Goal: Information Seeking & Learning: Learn about a topic

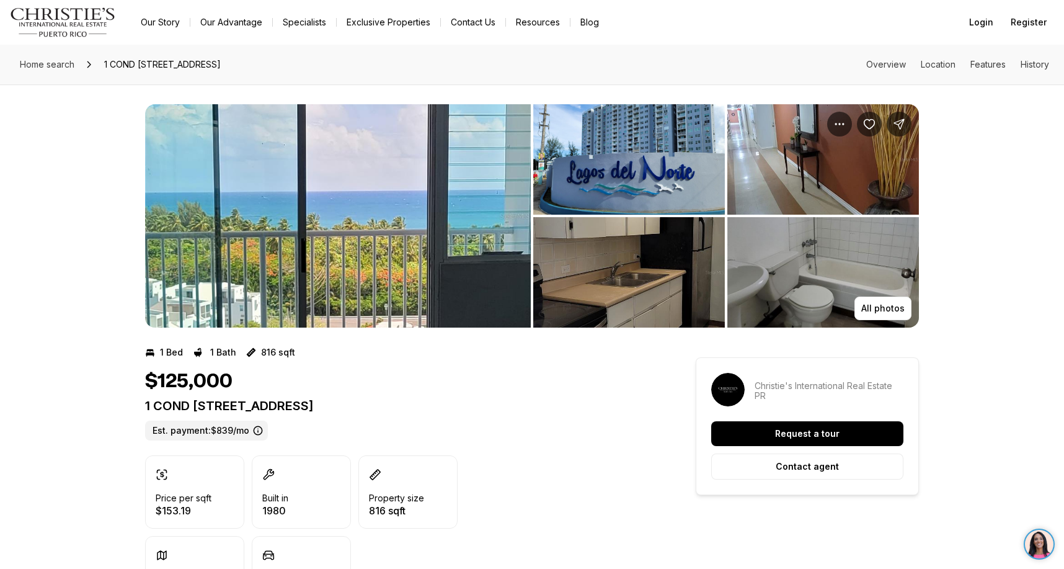
click at [266, 280] on img "View image gallery" at bounding box center [338, 215] width 386 height 223
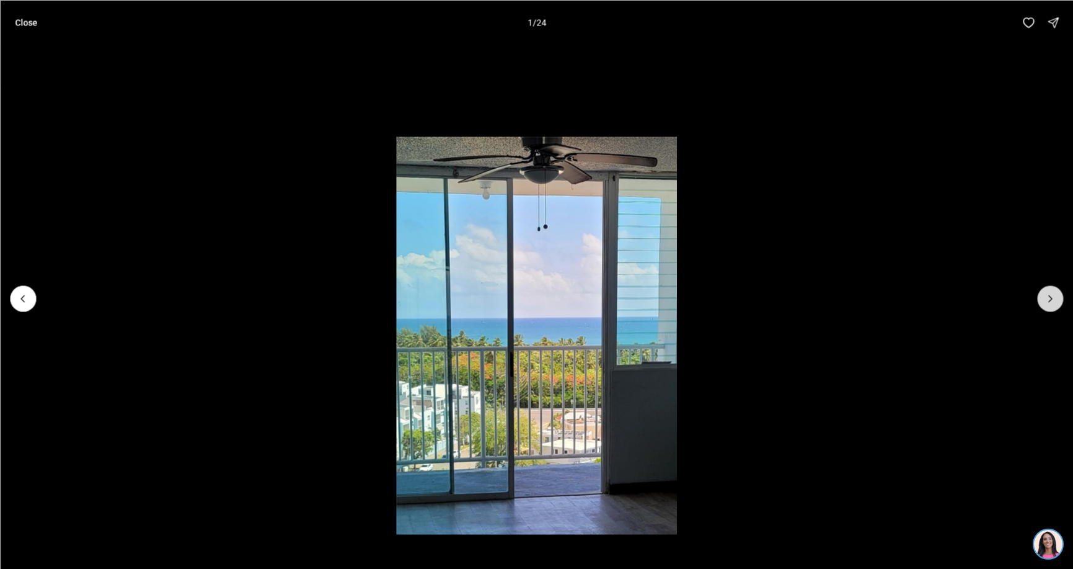
click at [1048, 296] on icon "Next slide" at bounding box center [1050, 298] width 12 height 12
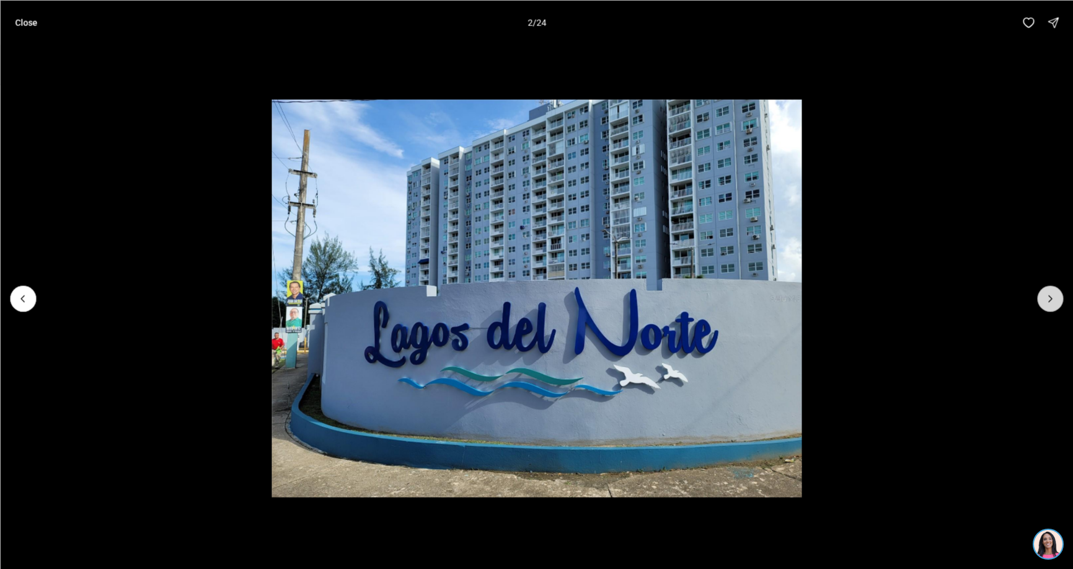
click at [1048, 296] on icon "Next slide" at bounding box center [1050, 298] width 12 height 12
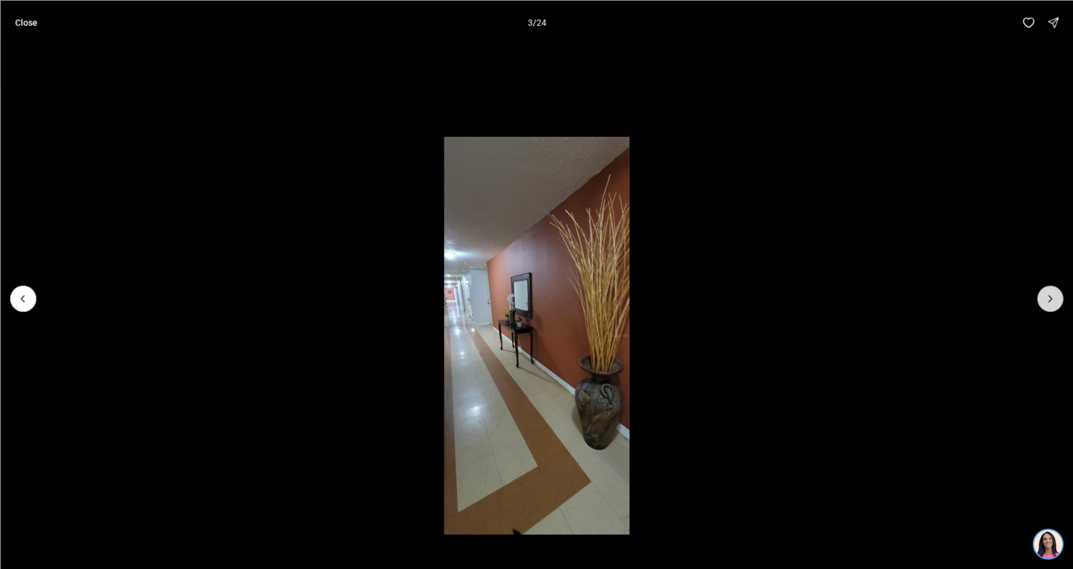
click at [1048, 296] on icon "Next slide" at bounding box center [1050, 298] width 12 height 12
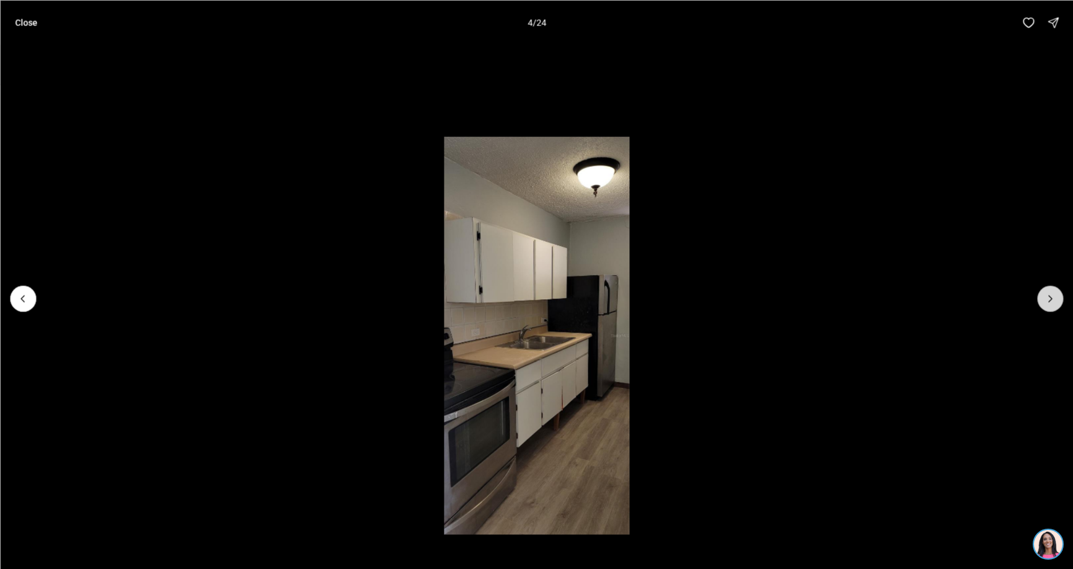
click at [1048, 296] on icon "Next slide" at bounding box center [1050, 298] width 12 height 12
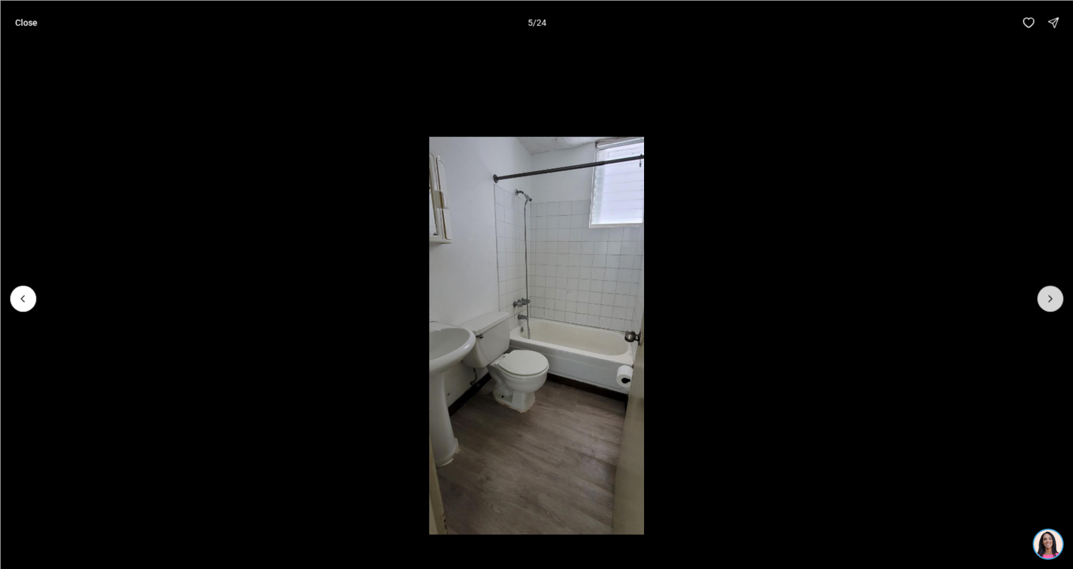
click at [1048, 296] on icon "Next slide" at bounding box center [1050, 298] width 12 height 12
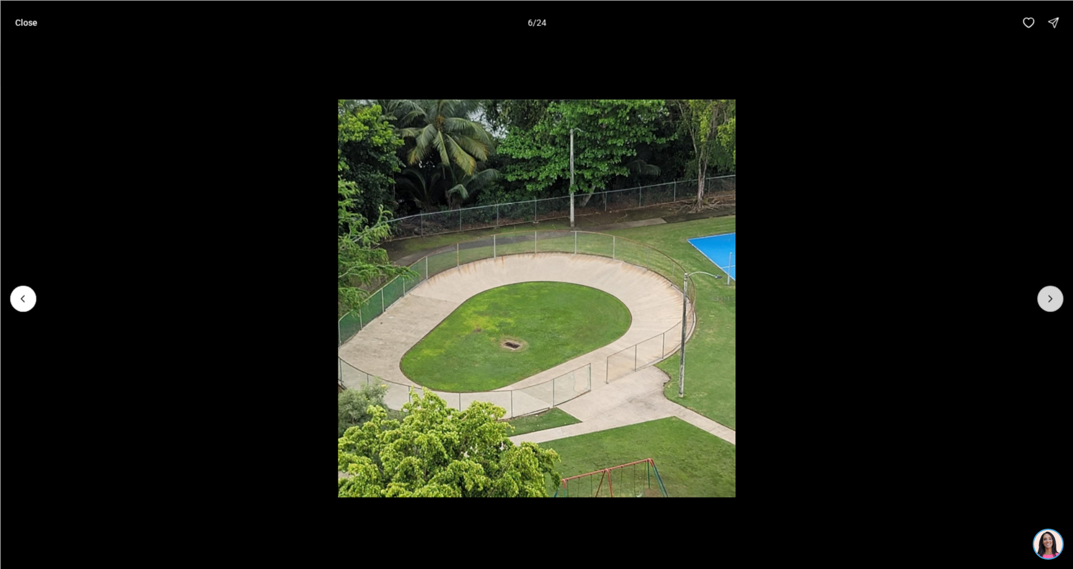
click at [1048, 296] on icon "Next slide" at bounding box center [1050, 298] width 12 height 12
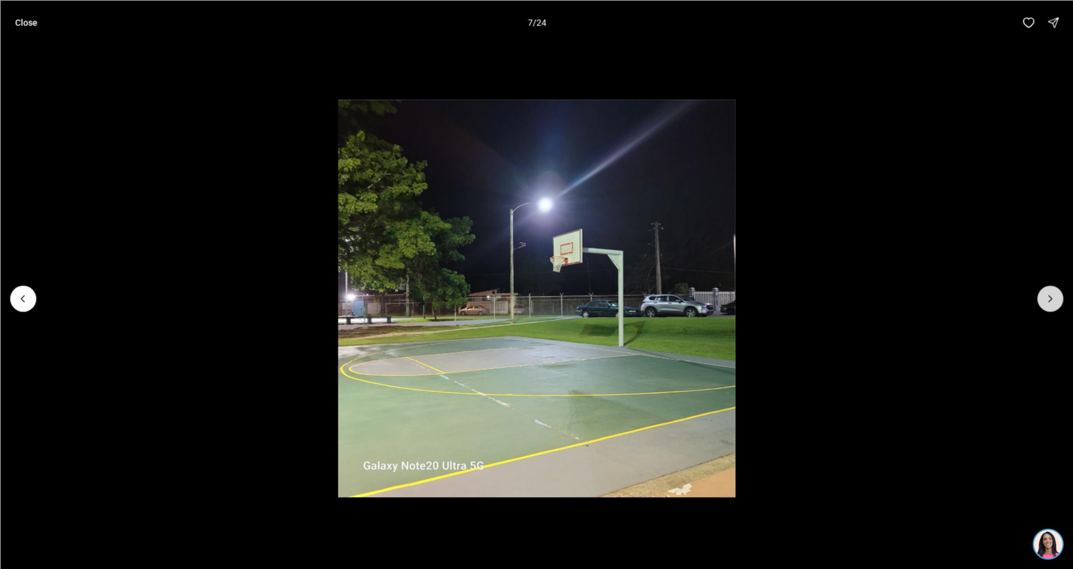
click at [1048, 296] on icon "Next slide" at bounding box center [1050, 298] width 12 height 12
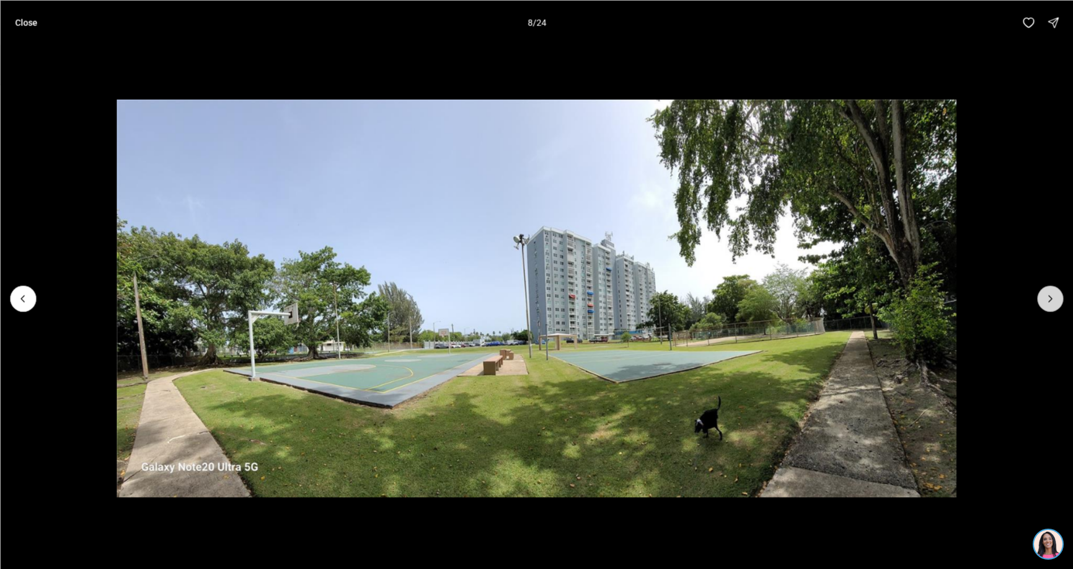
click at [1048, 296] on icon "Next slide" at bounding box center [1050, 298] width 12 height 12
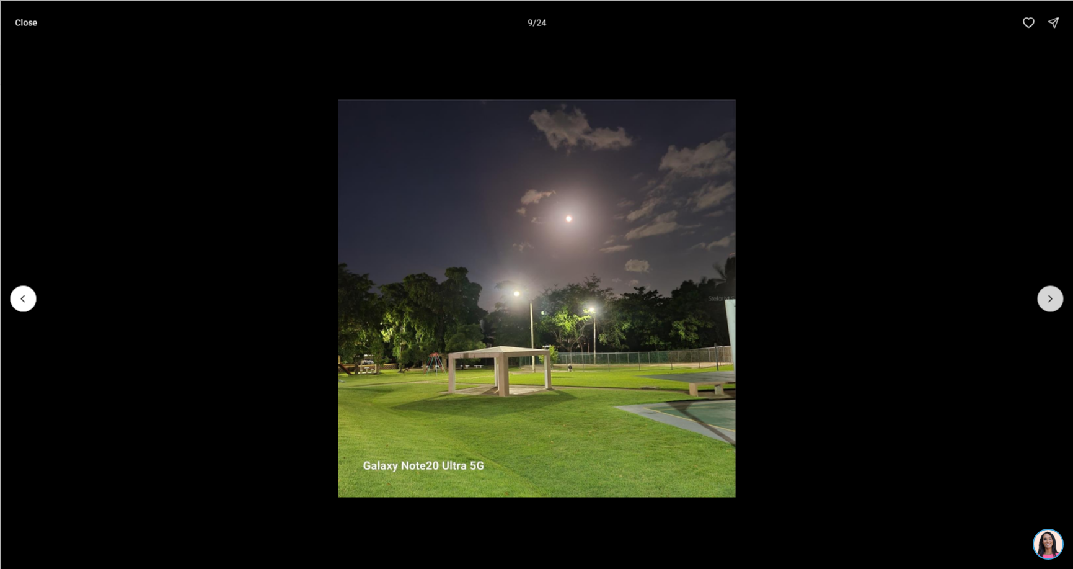
click at [1048, 296] on icon "Next slide" at bounding box center [1050, 298] width 12 height 12
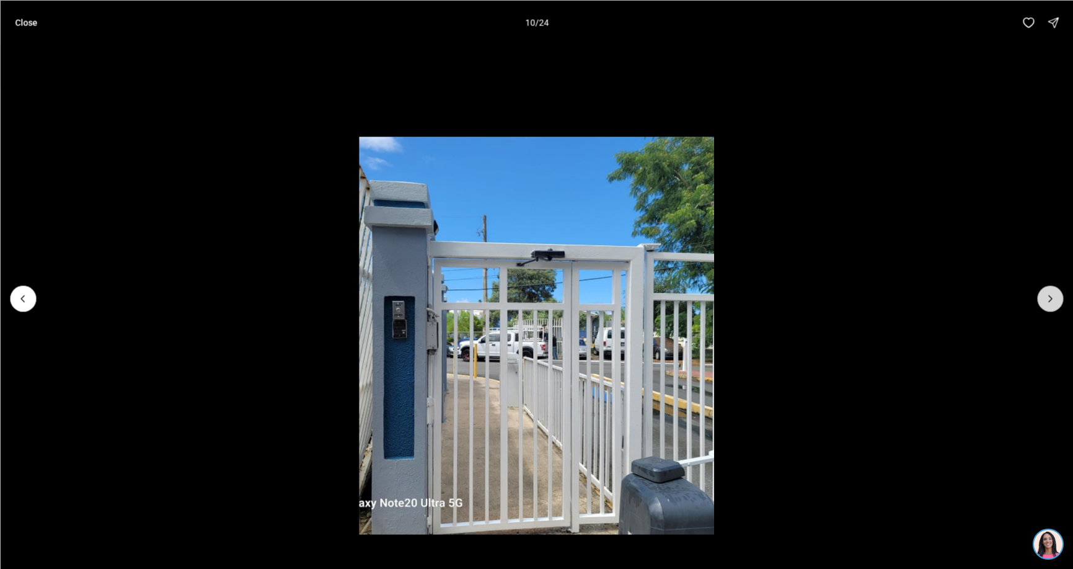
click at [1048, 296] on icon "Next slide" at bounding box center [1050, 298] width 12 height 12
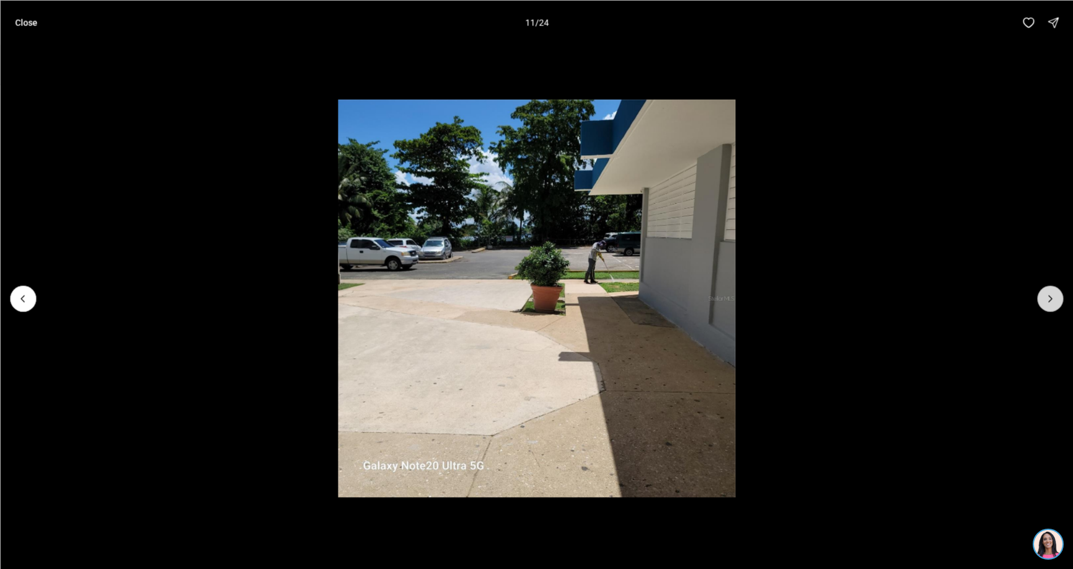
click at [1048, 296] on icon "Next slide" at bounding box center [1050, 298] width 12 height 12
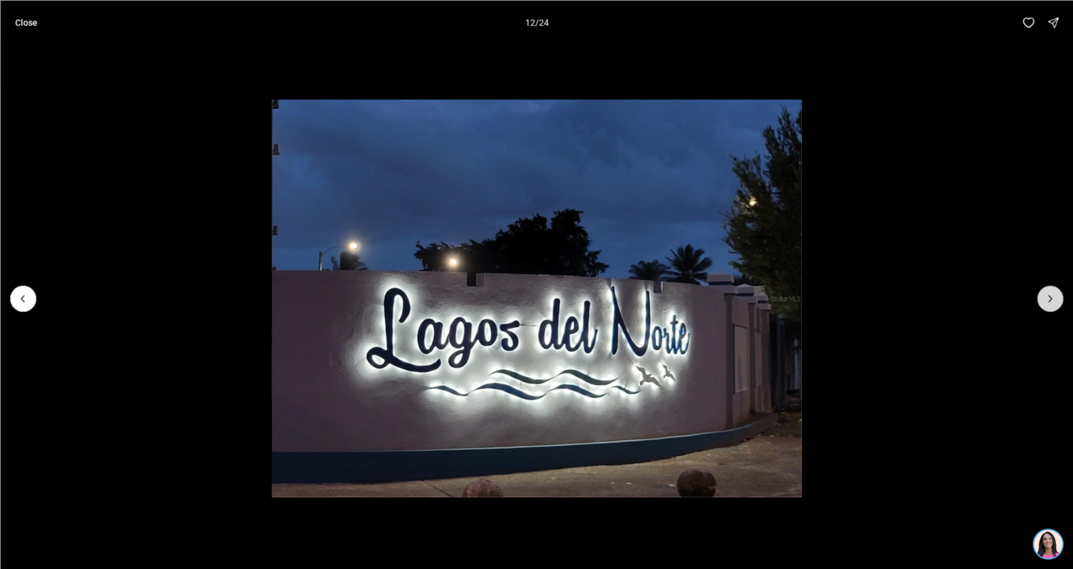
click at [1048, 296] on icon "Next slide" at bounding box center [1050, 298] width 12 height 12
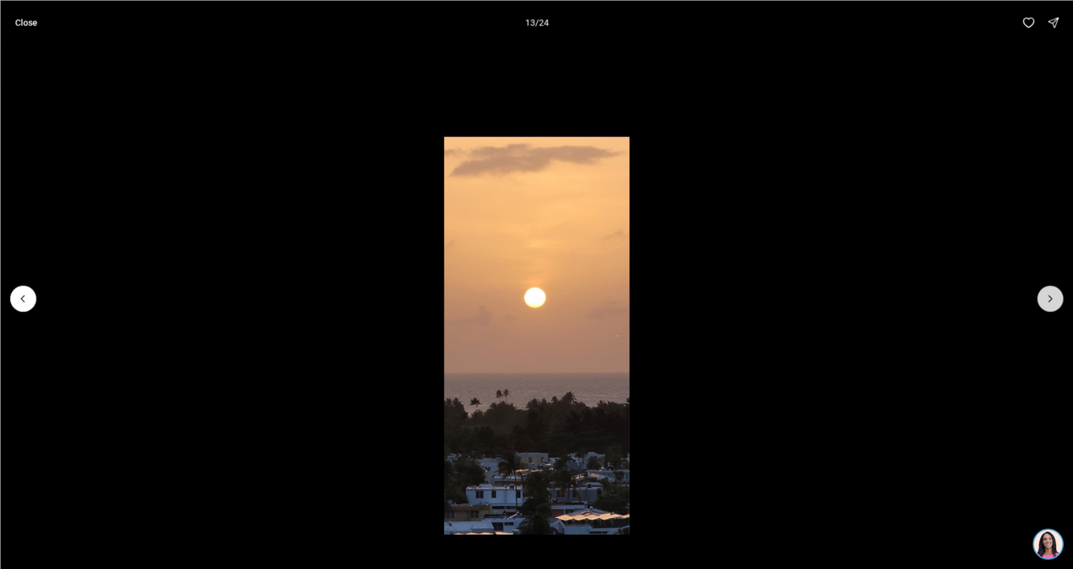
click at [1048, 296] on icon "Next slide" at bounding box center [1050, 298] width 12 height 12
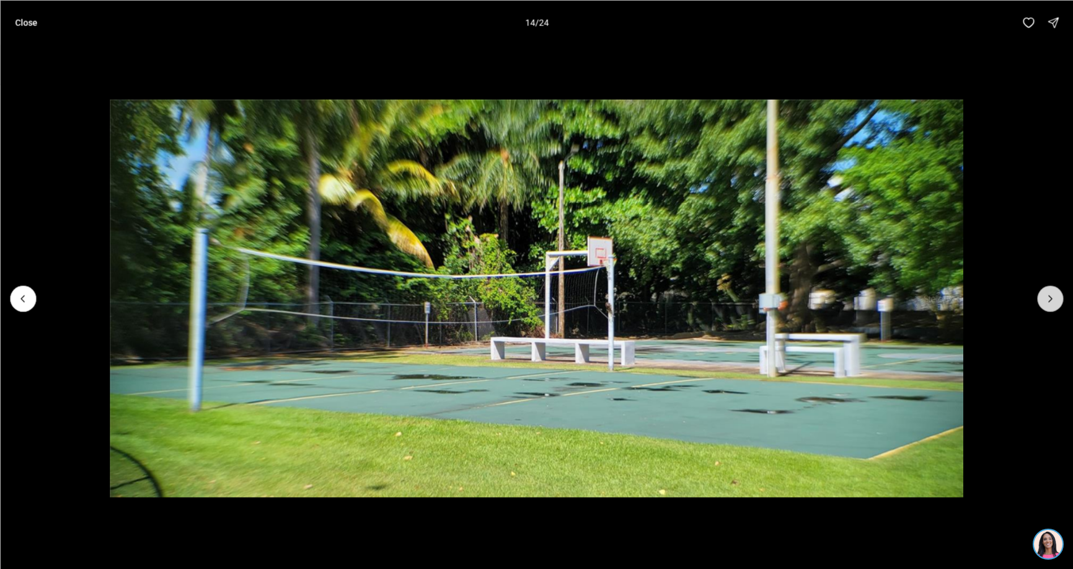
click at [1048, 296] on icon "Next slide" at bounding box center [1050, 298] width 12 height 12
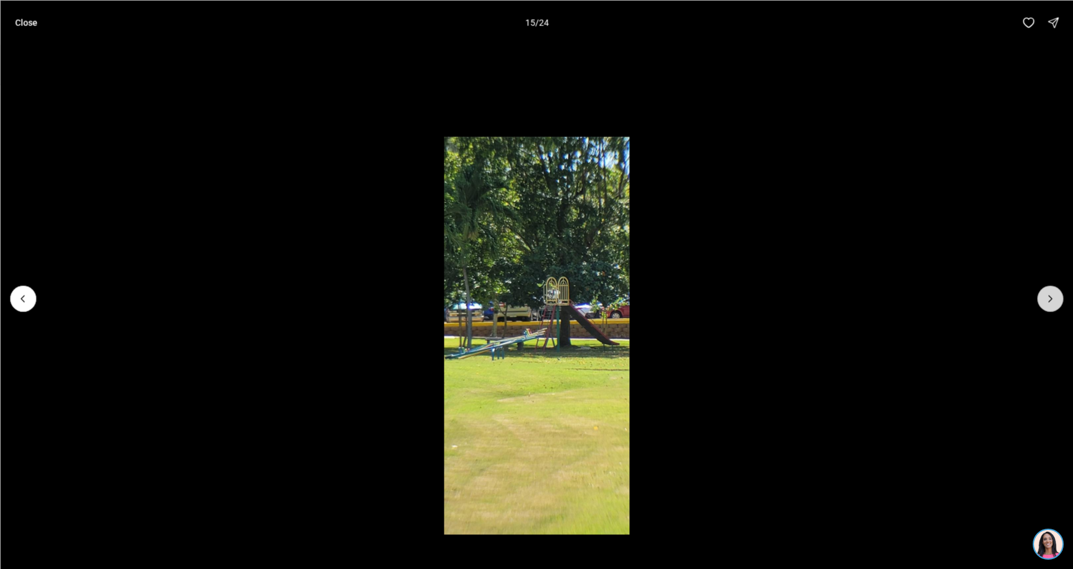
click at [1048, 296] on icon "Next slide" at bounding box center [1050, 298] width 12 height 12
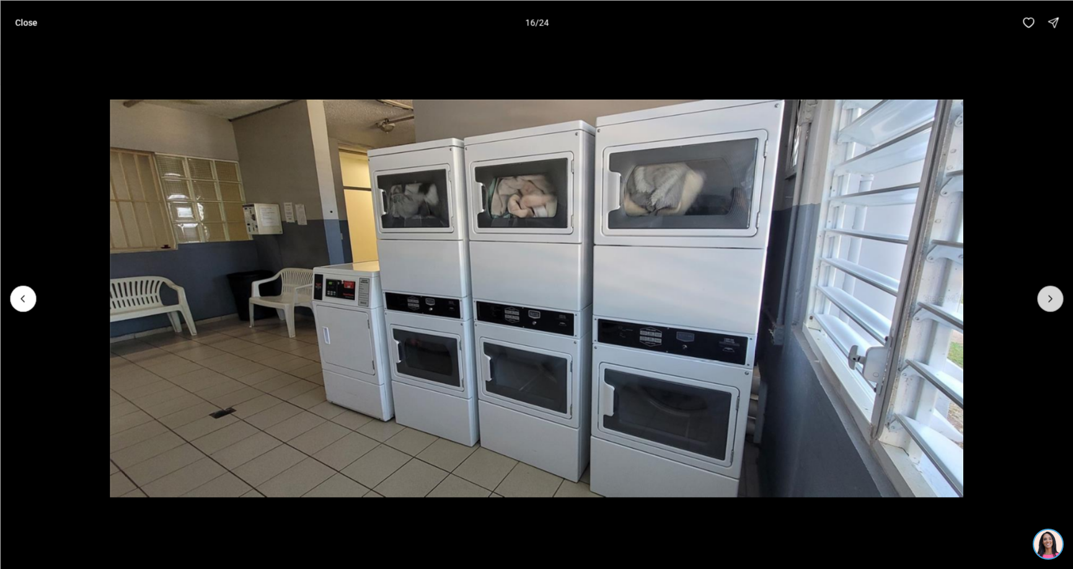
click at [1048, 296] on icon "Next slide" at bounding box center [1050, 298] width 12 height 12
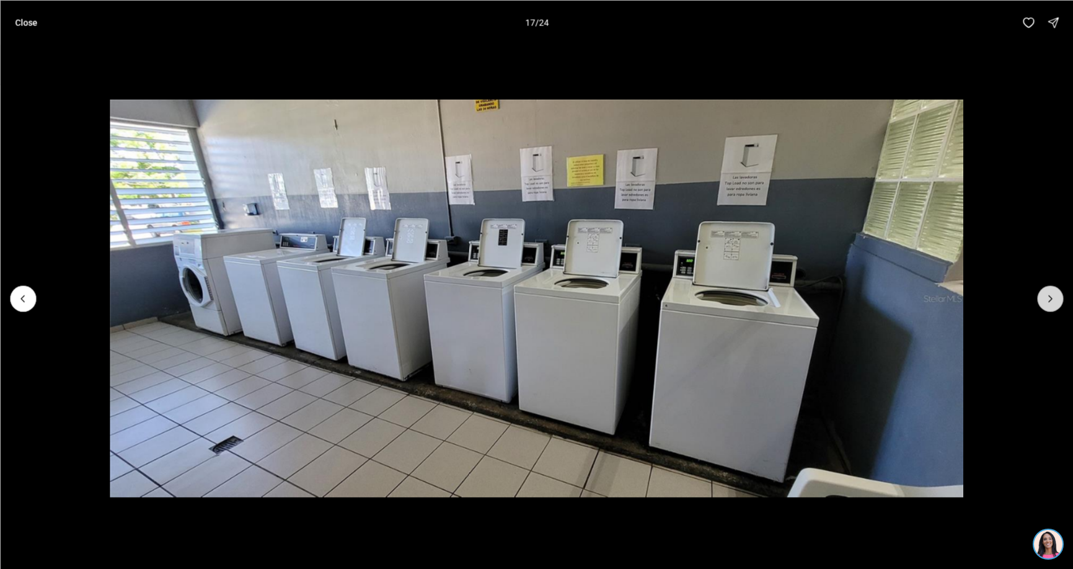
click at [1048, 296] on icon "Next slide" at bounding box center [1050, 298] width 12 height 12
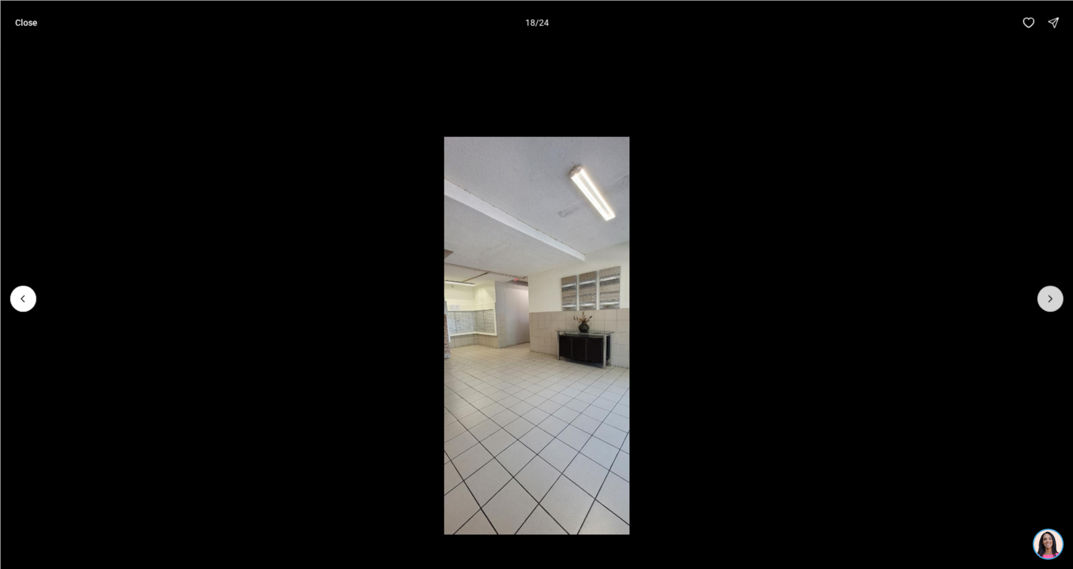
click at [1048, 296] on icon "Next slide" at bounding box center [1050, 298] width 12 height 12
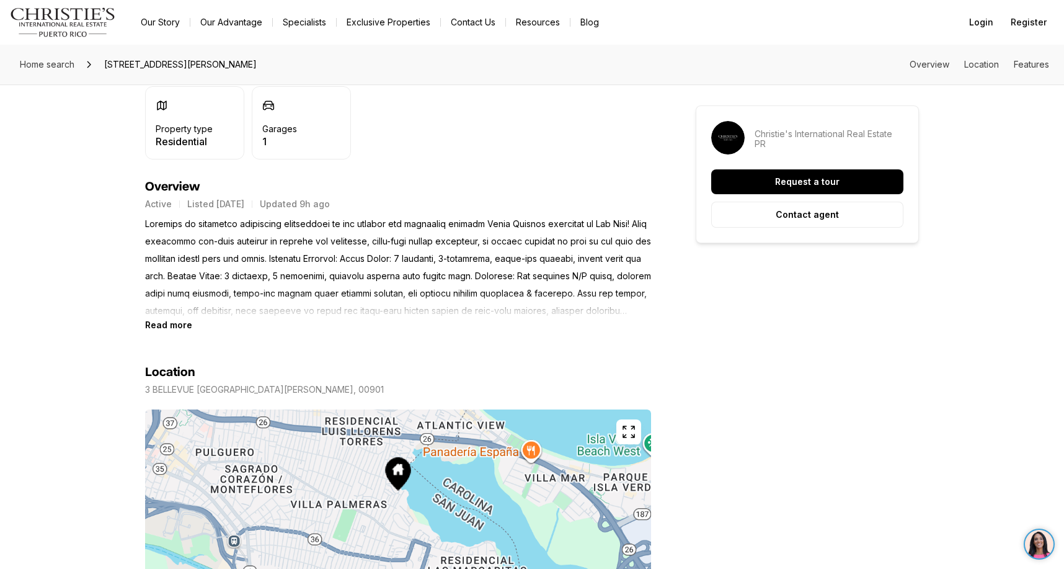
scroll to position [248, 0]
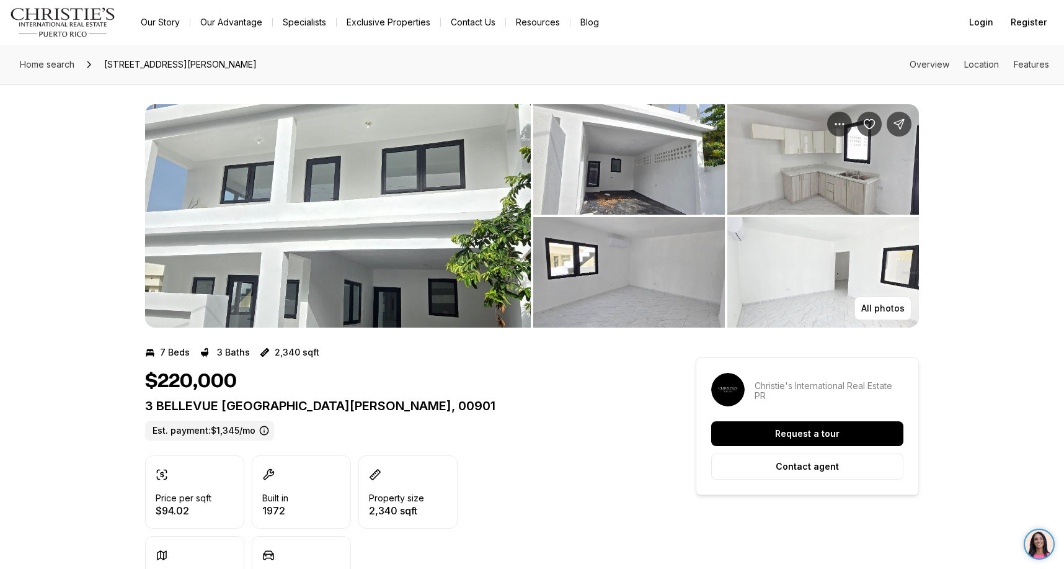
click at [882, 150] on img "View image gallery" at bounding box center [823, 159] width 192 height 110
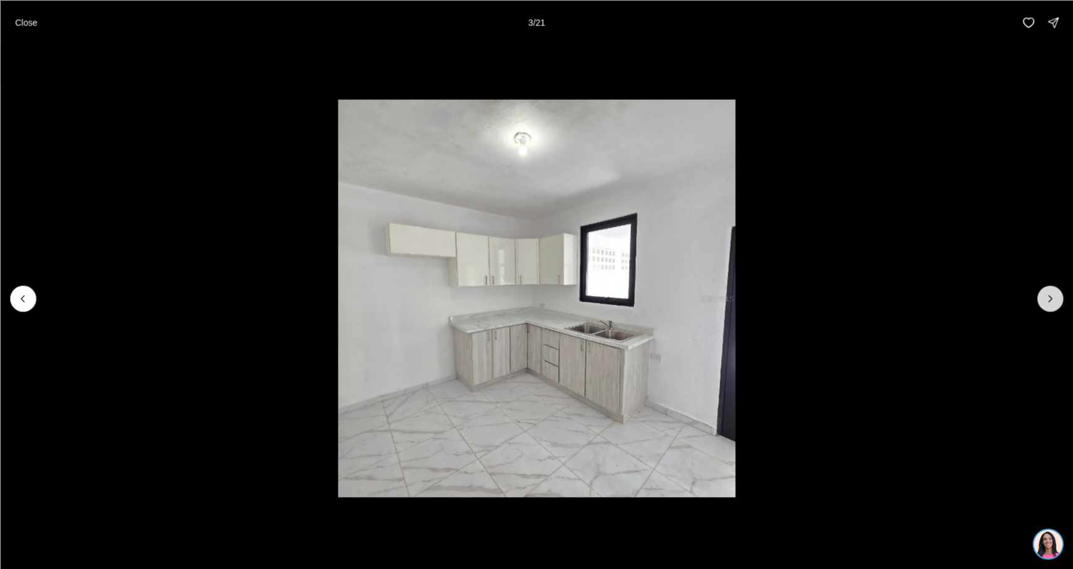
click at [1055, 293] on icon "Next slide" at bounding box center [1050, 298] width 12 height 12
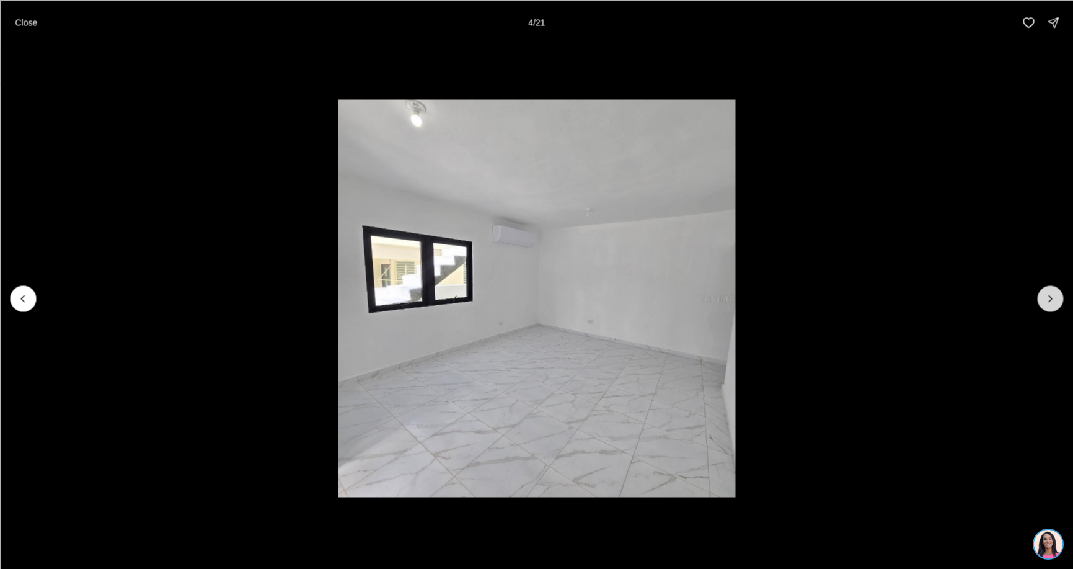
click at [1055, 293] on icon "Next slide" at bounding box center [1050, 298] width 12 height 12
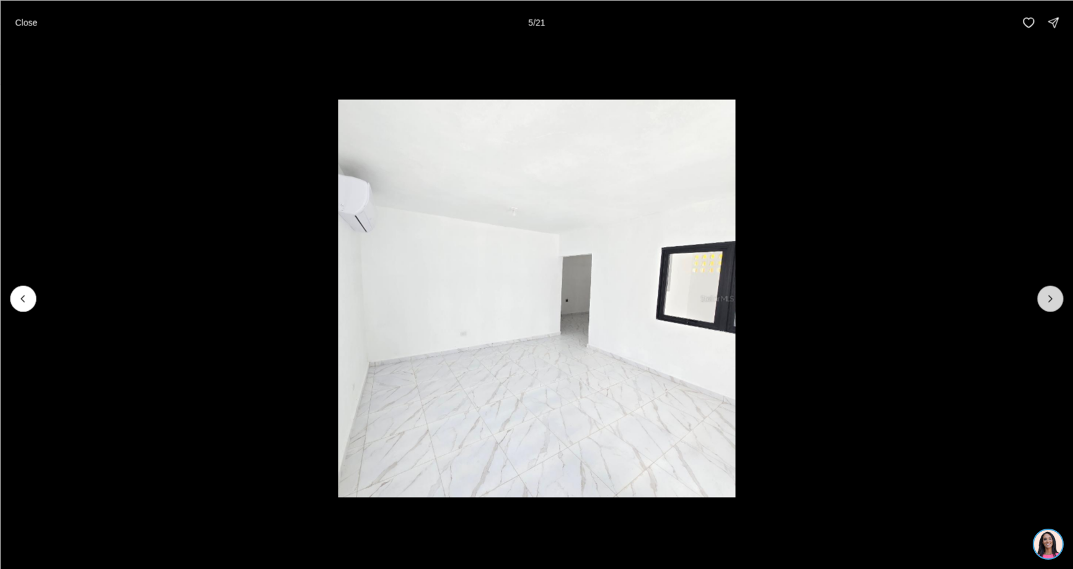
click at [1055, 293] on icon "Next slide" at bounding box center [1050, 298] width 12 height 12
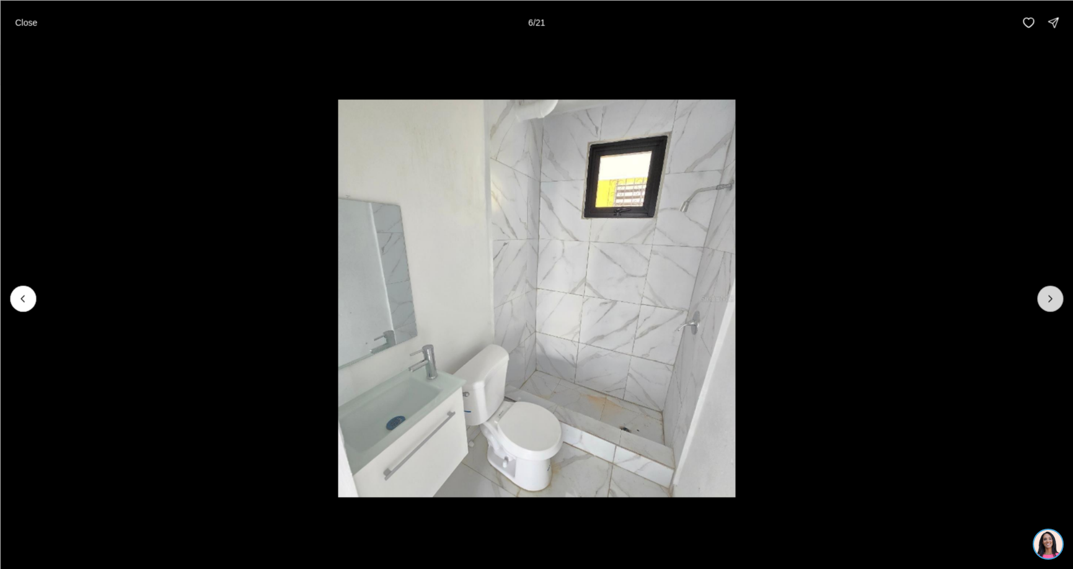
click at [1055, 293] on icon "Next slide" at bounding box center [1050, 298] width 12 height 12
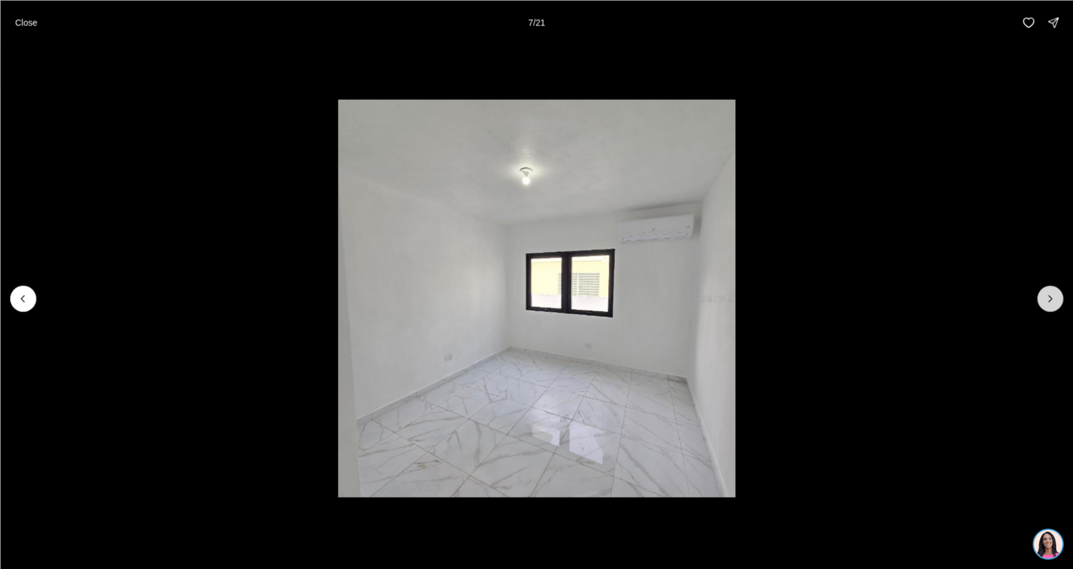
click at [1055, 293] on icon "Next slide" at bounding box center [1050, 298] width 12 height 12
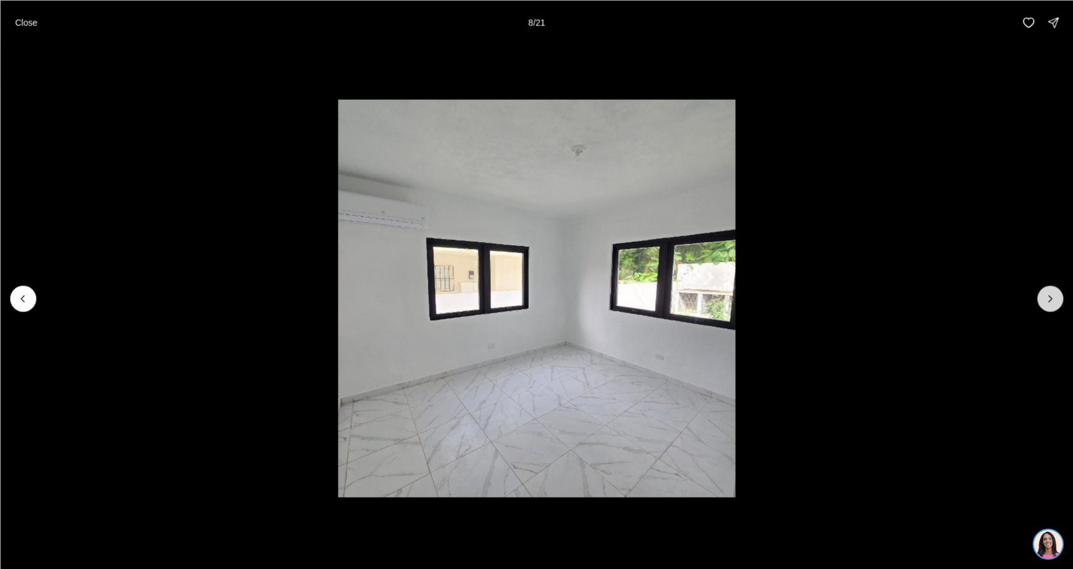
click at [1055, 293] on icon "Next slide" at bounding box center [1050, 298] width 12 height 12
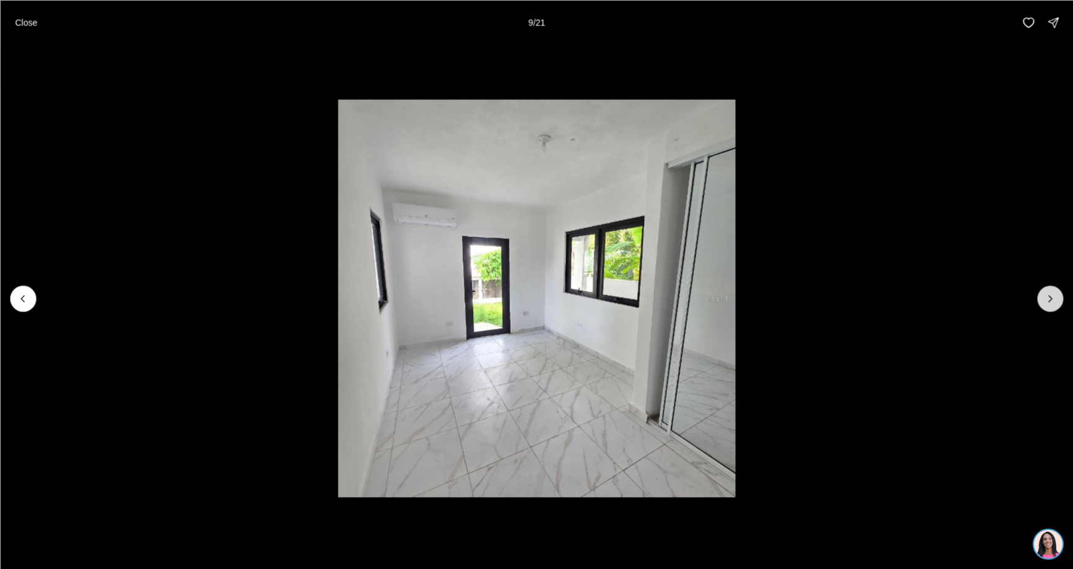
click at [1055, 293] on icon "Next slide" at bounding box center [1050, 298] width 12 height 12
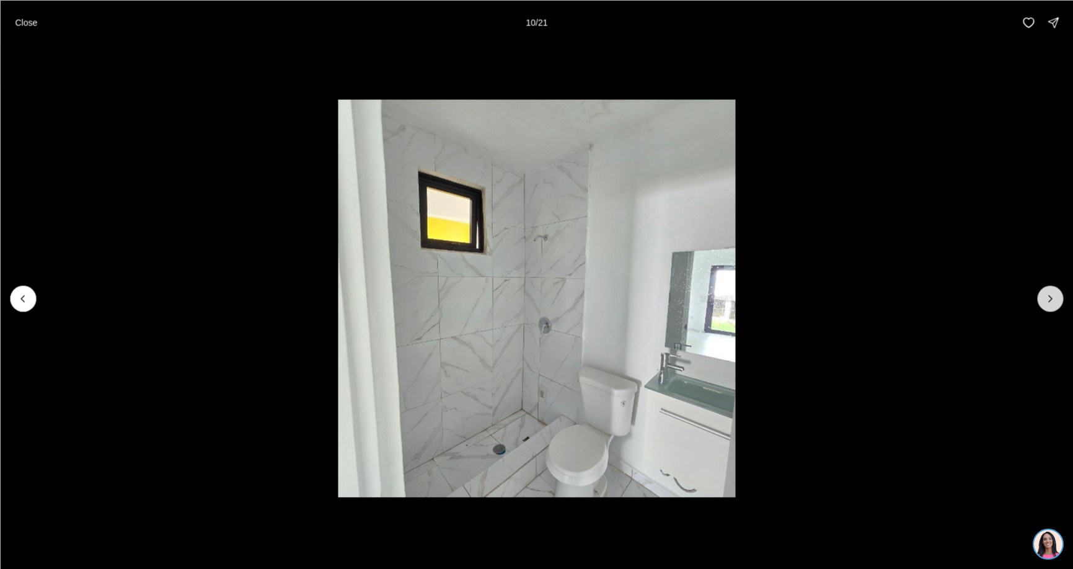
click at [1055, 293] on icon "Next slide" at bounding box center [1050, 298] width 12 height 12
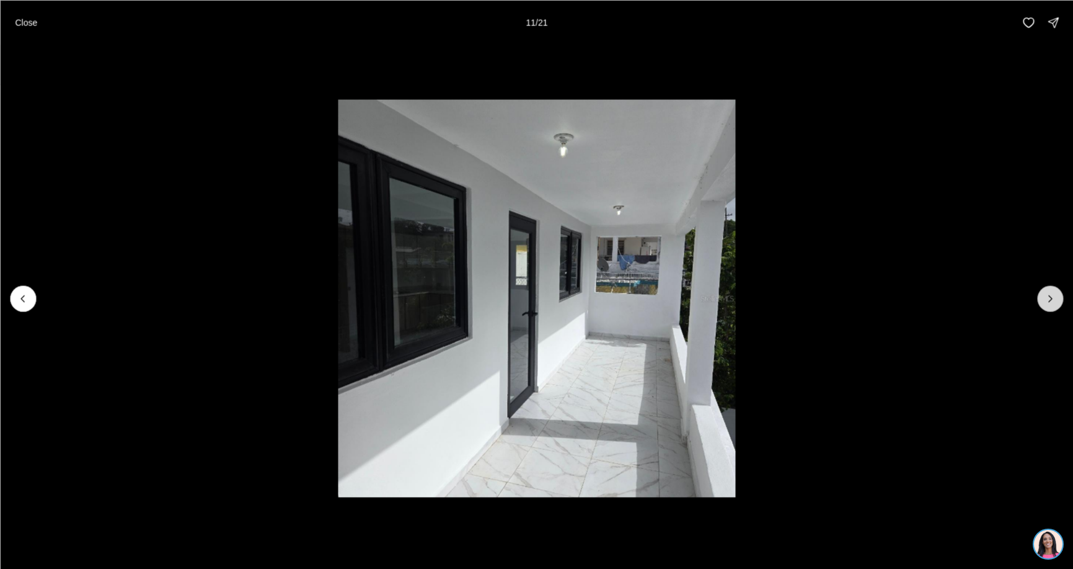
click at [1055, 293] on icon "Next slide" at bounding box center [1050, 298] width 12 height 12
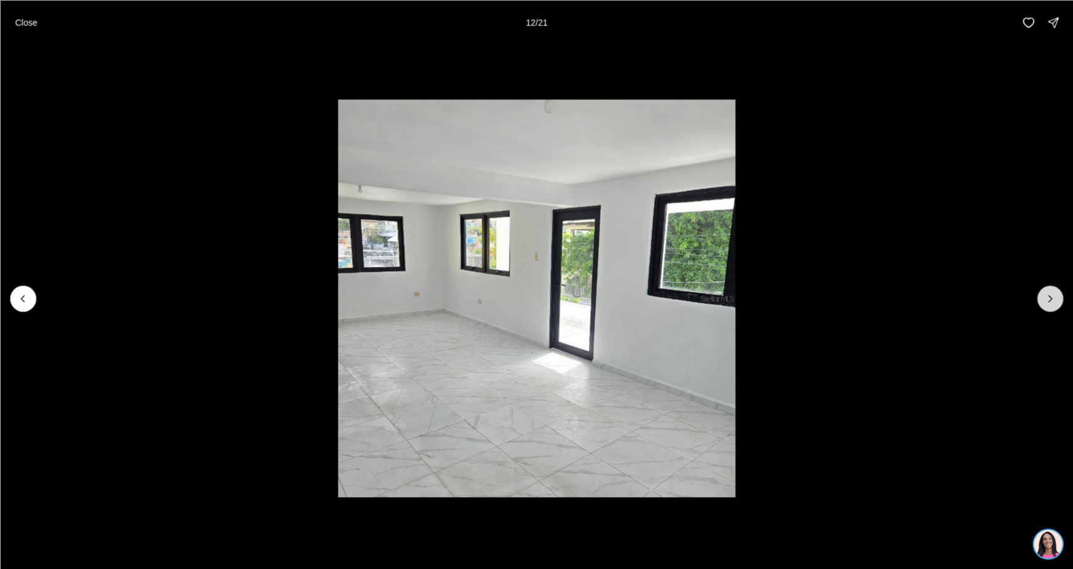
click at [1055, 293] on icon "Next slide" at bounding box center [1050, 298] width 12 height 12
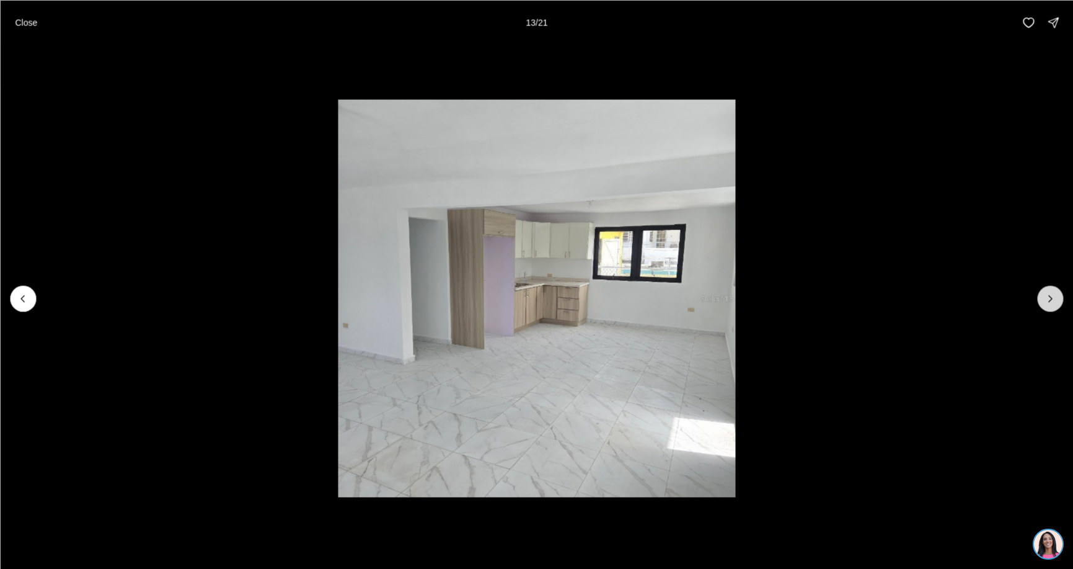
click at [1055, 293] on icon "Next slide" at bounding box center [1050, 298] width 12 height 12
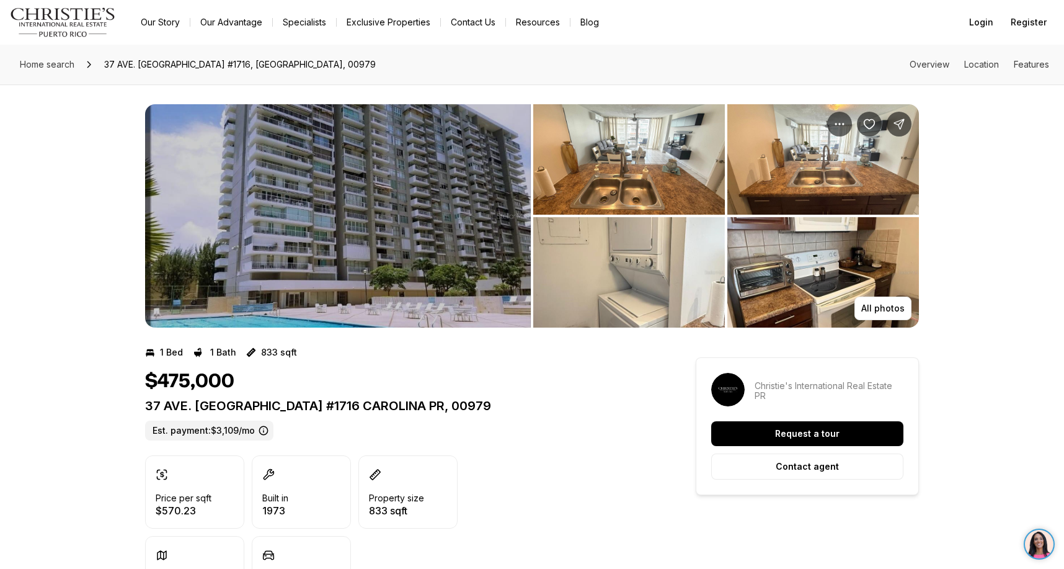
click at [649, 173] on img "View image gallery" at bounding box center [629, 159] width 192 height 110
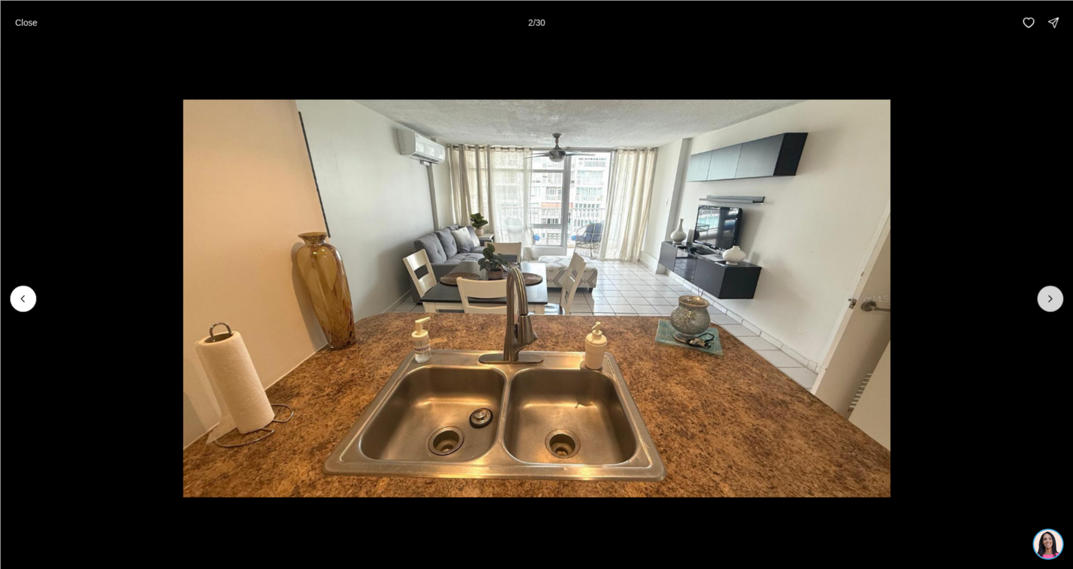
click at [1053, 295] on icon "Next slide" at bounding box center [1050, 298] width 12 height 12
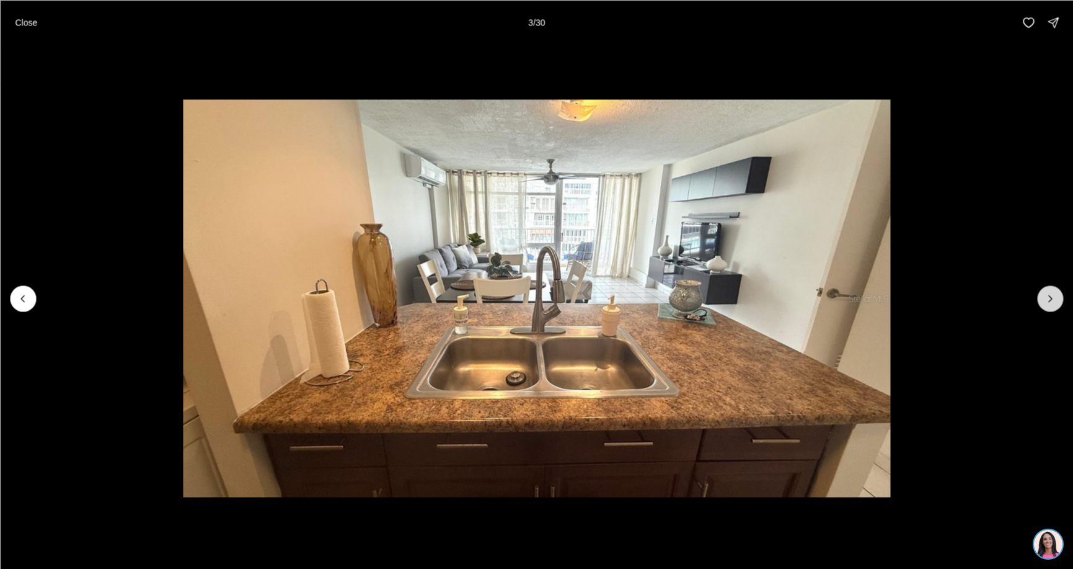
click at [1053, 295] on icon "Next slide" at bounding box center [1050, 298] width 12 height 12
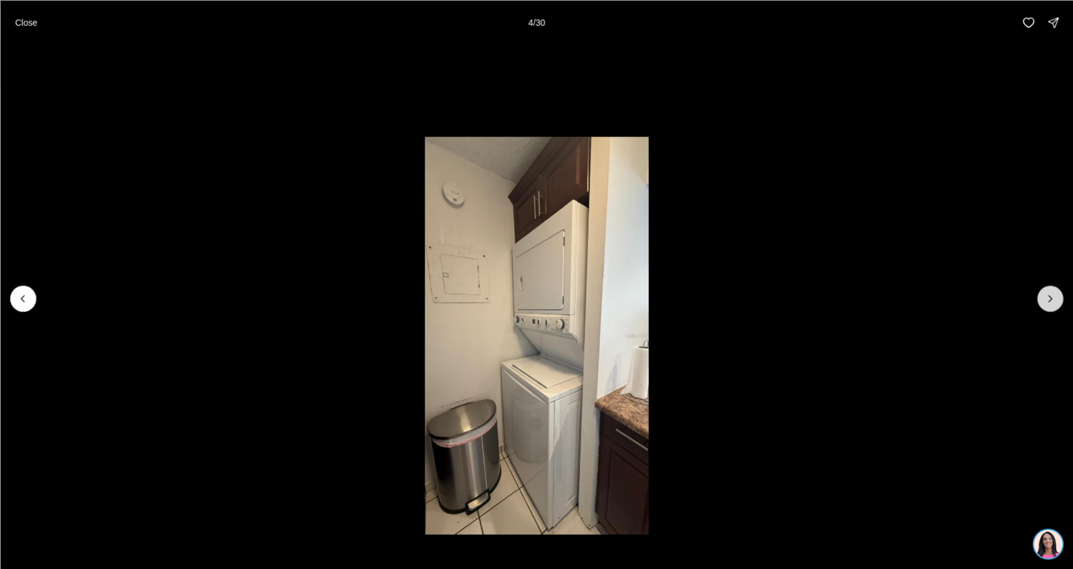
click at [1053, 295] on icon "Next slide" at bounding box center [1050, 298] width 12 height 12
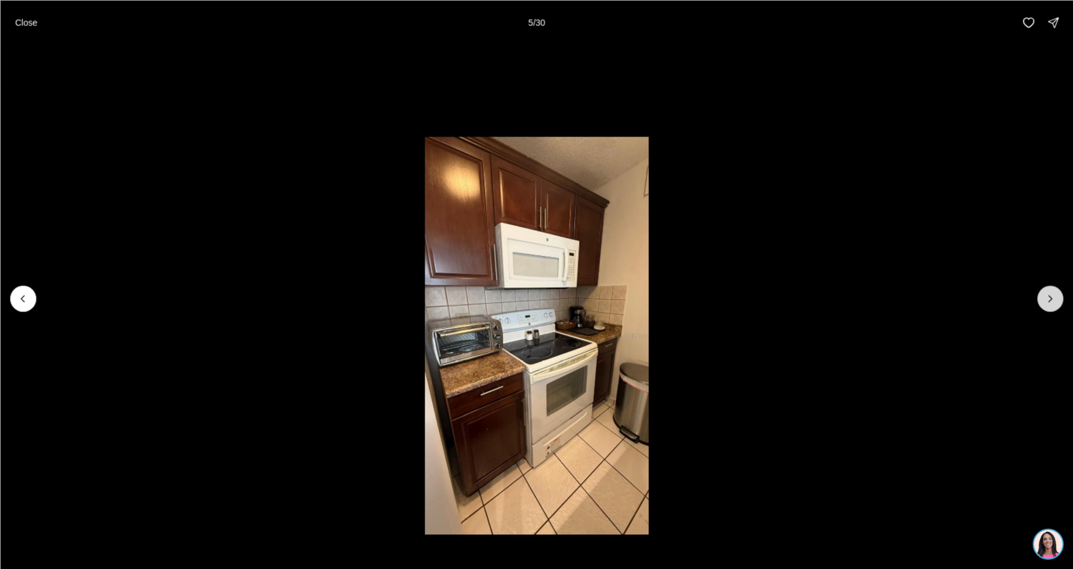
click at [1053, 295] on icon "Next slide" at bounding box center [1050, 298] width 12 height 12
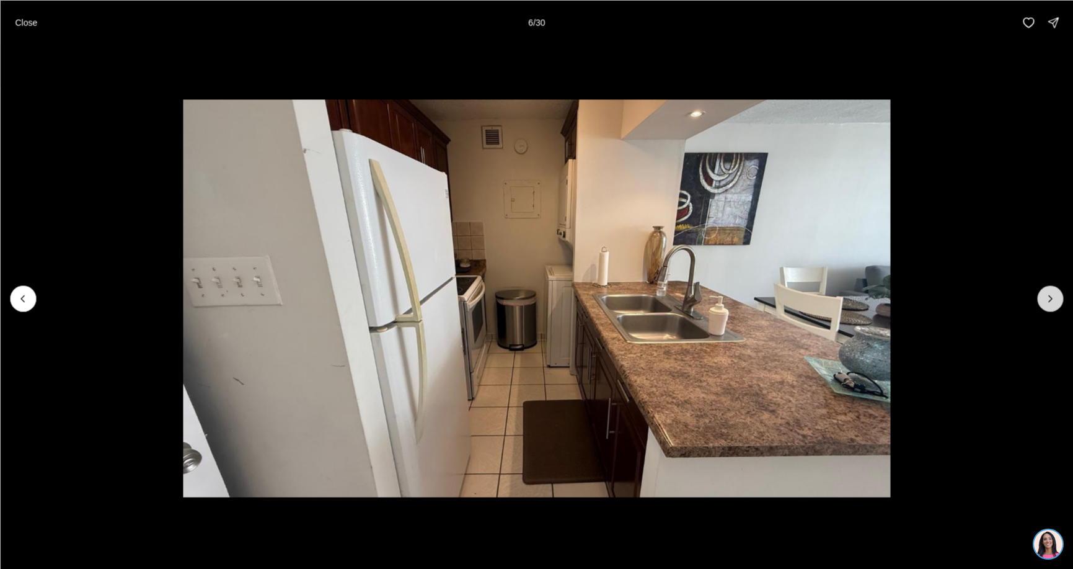
click at [1053, 295] on icon "Next slide" at bounding box center [1050, 298] width 12 height 12
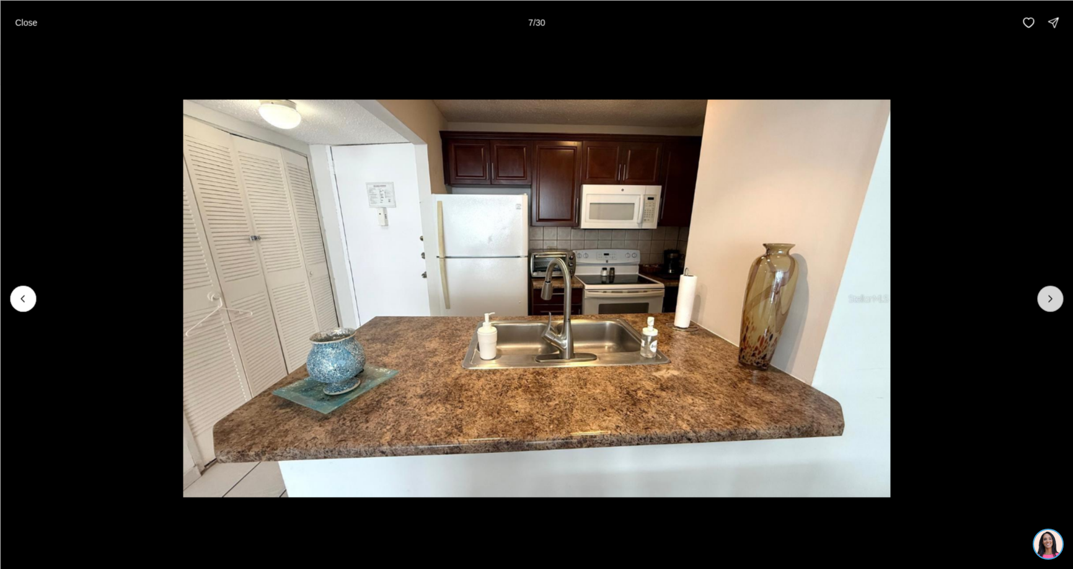
click at [1053, 295] on icon "Next slide" at bounding box center [1050, 298] width 12 height 12
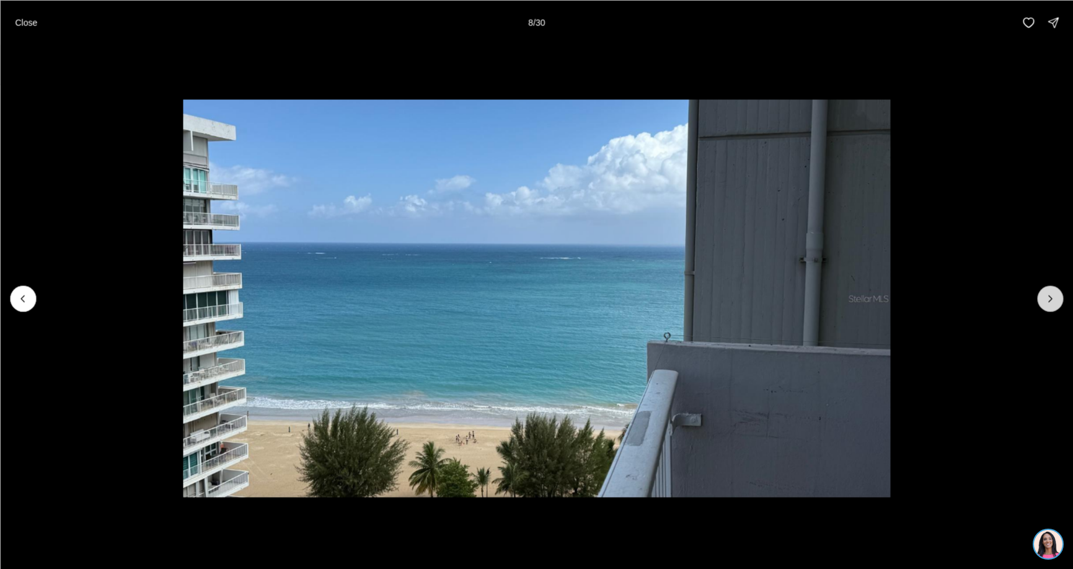
click at [1053, 295] on icon "Next slide" at bounding box center [1050, 298] width 12 height 12
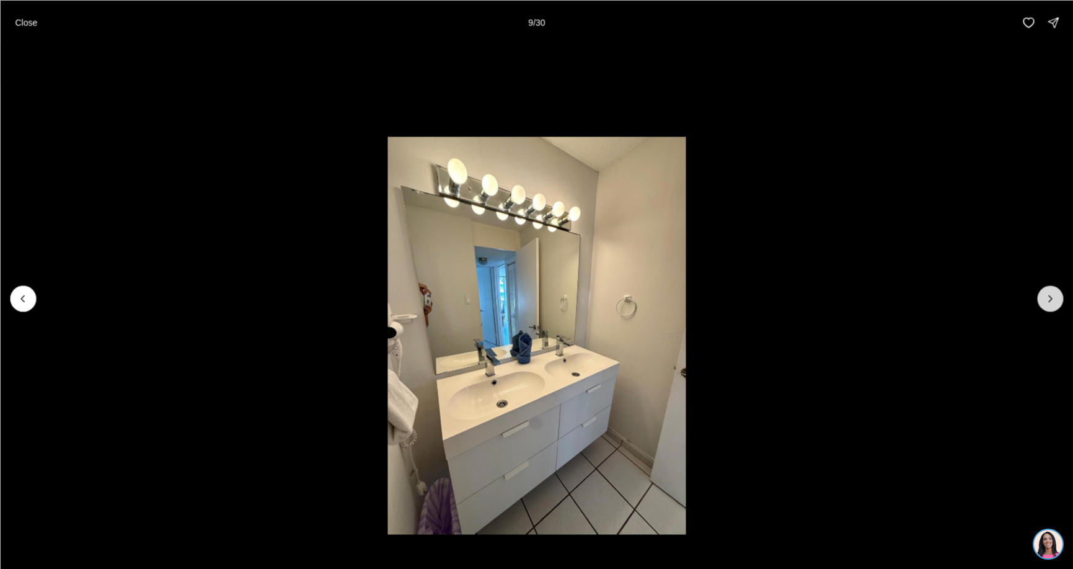
click at [1053, 295] on icon "Next slide" at bounding box center [1050, 298] width 12 height 12
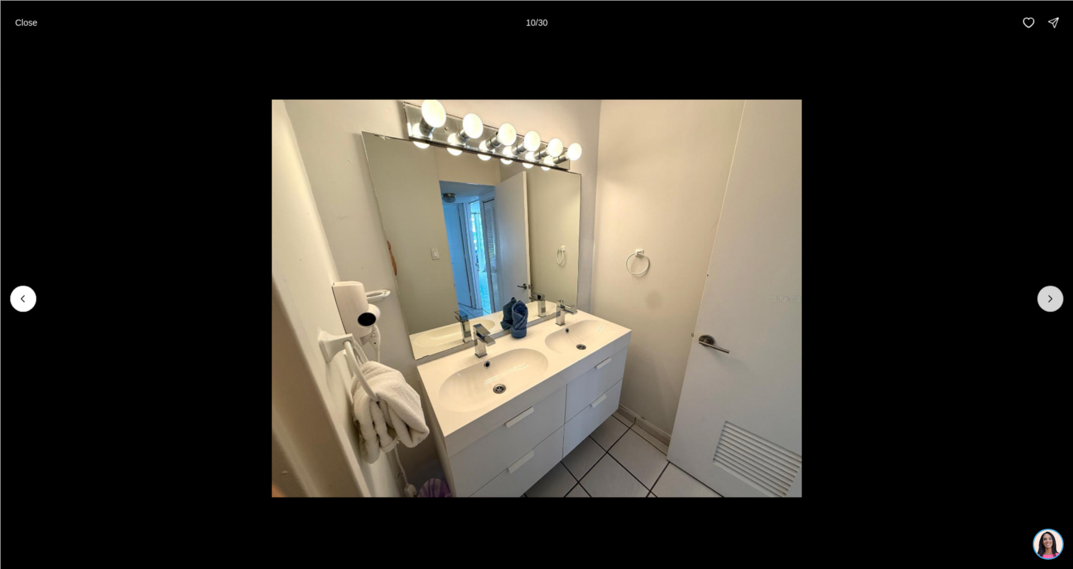
click at [1053, 295] on icon "Next slide" at bounding box center [1050, 298] width 12 height 12
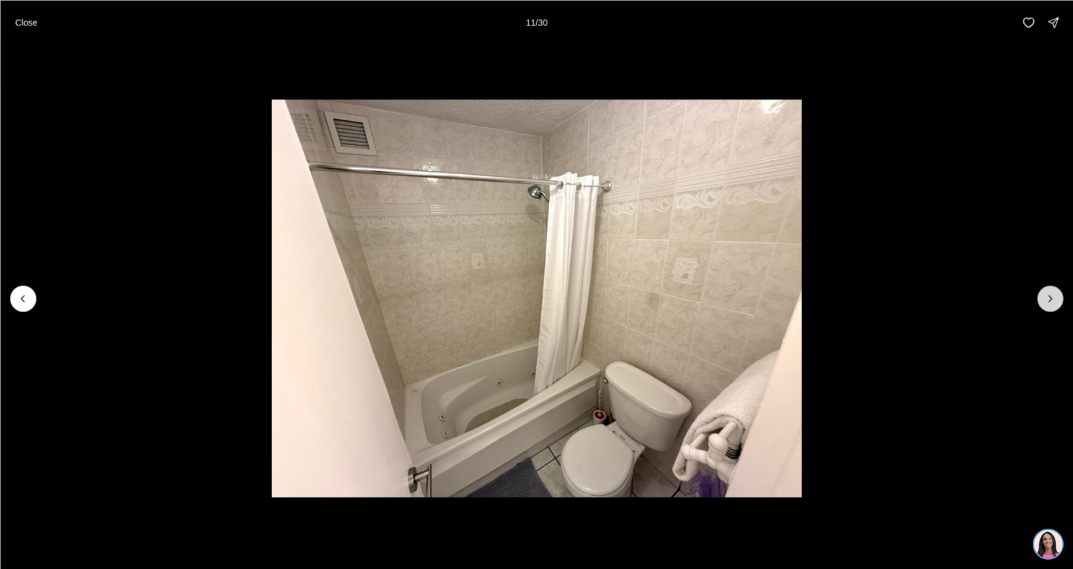
click at [1045, 296] on icon "Next slide" at bounding box center [1050, 298] width 12 height 12
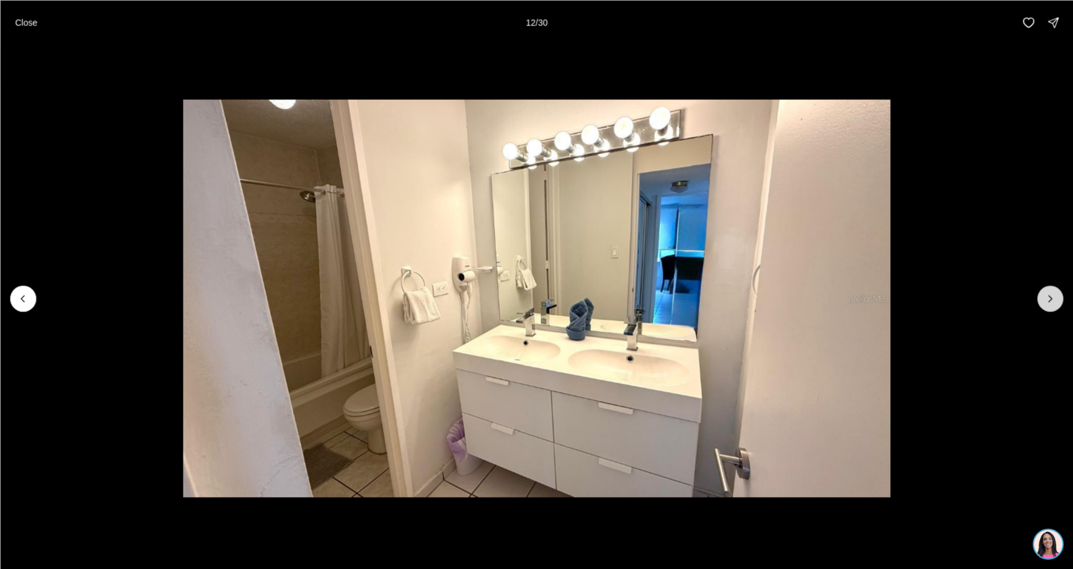
click at [1045, 296] on icon "Next slide" at bounding box center [1050, 298] width 12 height 12
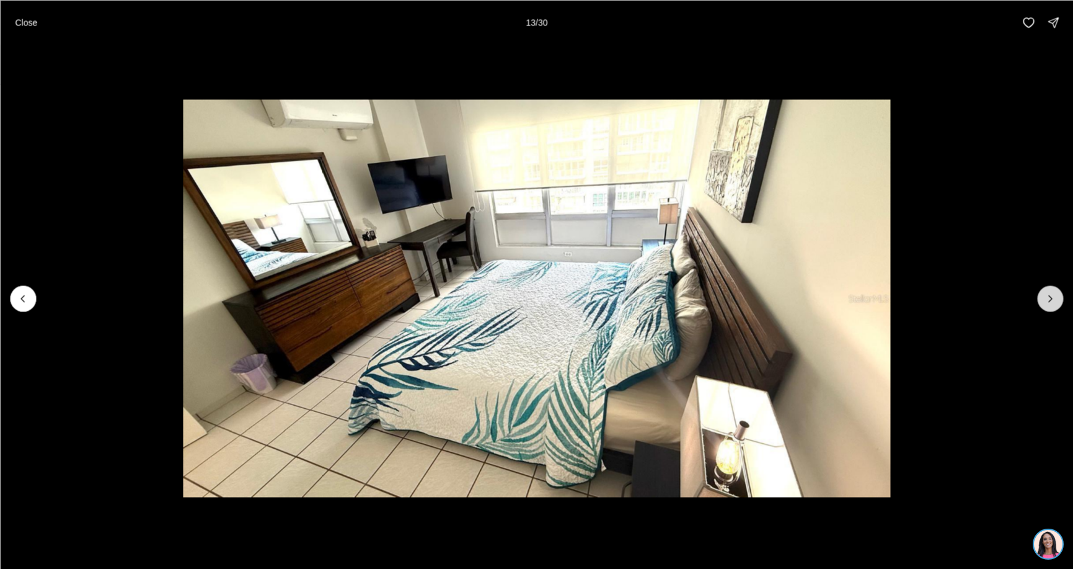
click at [1045, 296] on icon "Next slide" at bounding box center [1050, 298] width 12 height 12
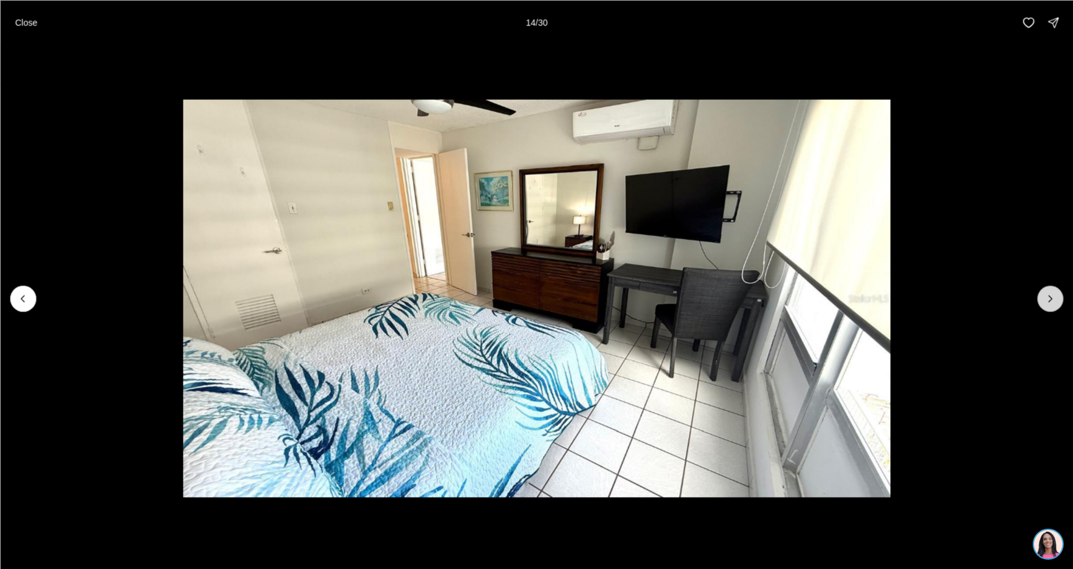
click at [1045, 296] on icon "Next slide" at bounding box center [1050, 298] width 12 height 12
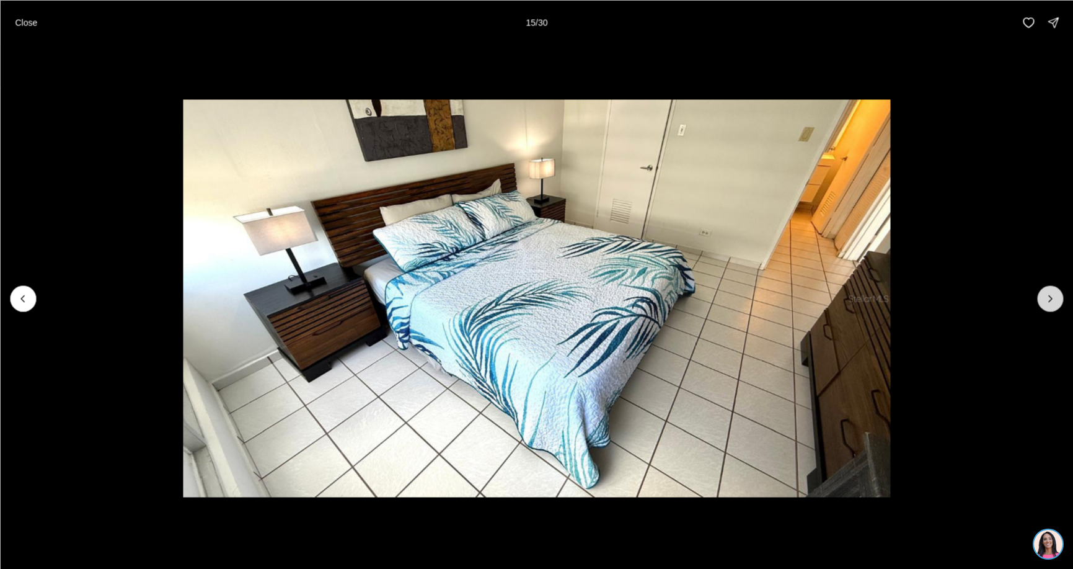
click at [1045, 296] on icon "Next slide" at bounding box center [1050, 298] width 12 height 12
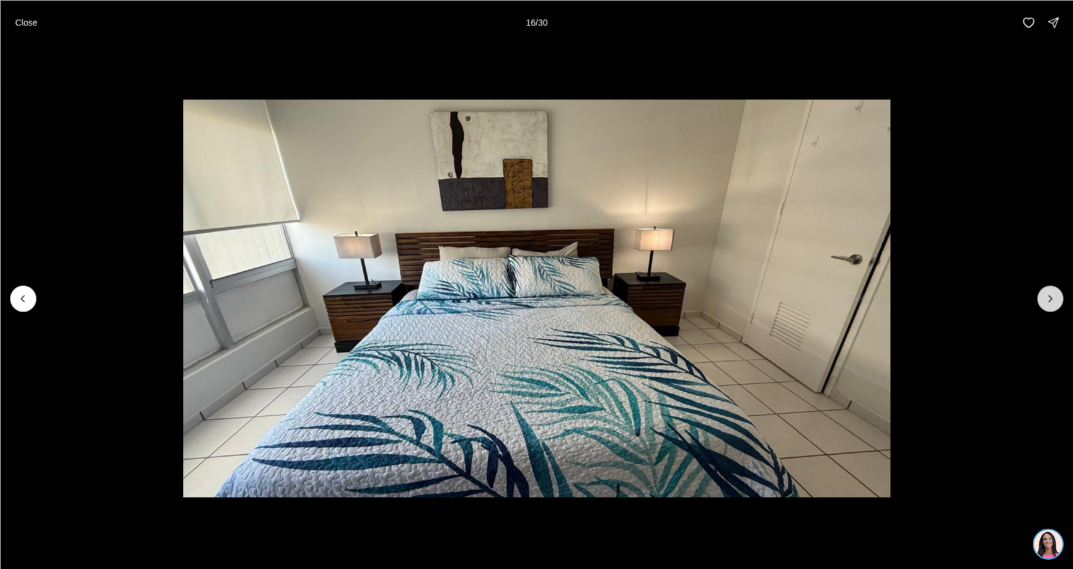
click at [1045, 296] on icon "Next slide" at bounding box center [1050, 298] width 12 height 12
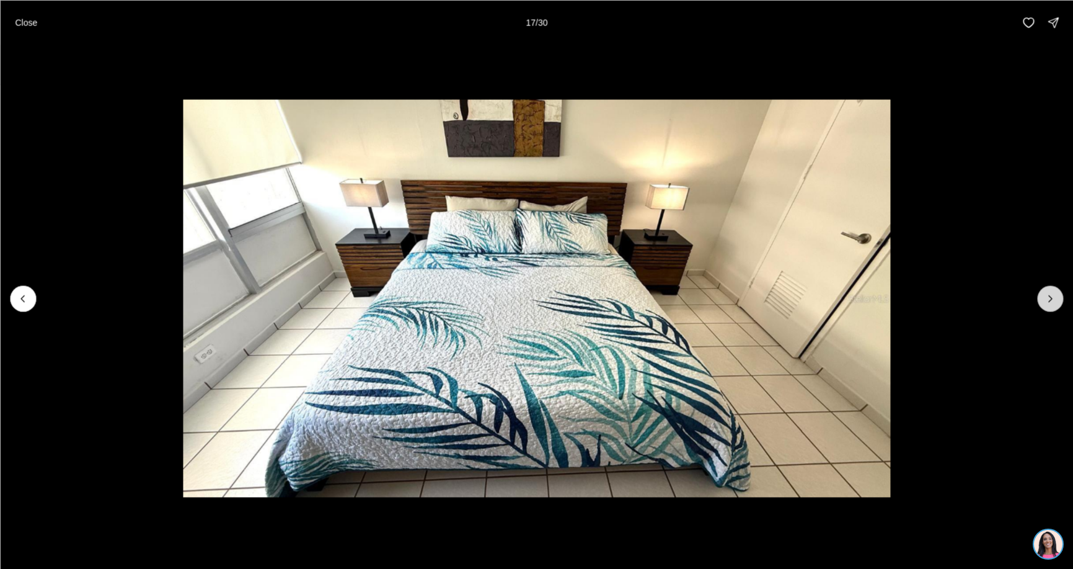
click at [1045, 296] on icon "Next slide" at bounding box center [1050, 298] width 12 height 12
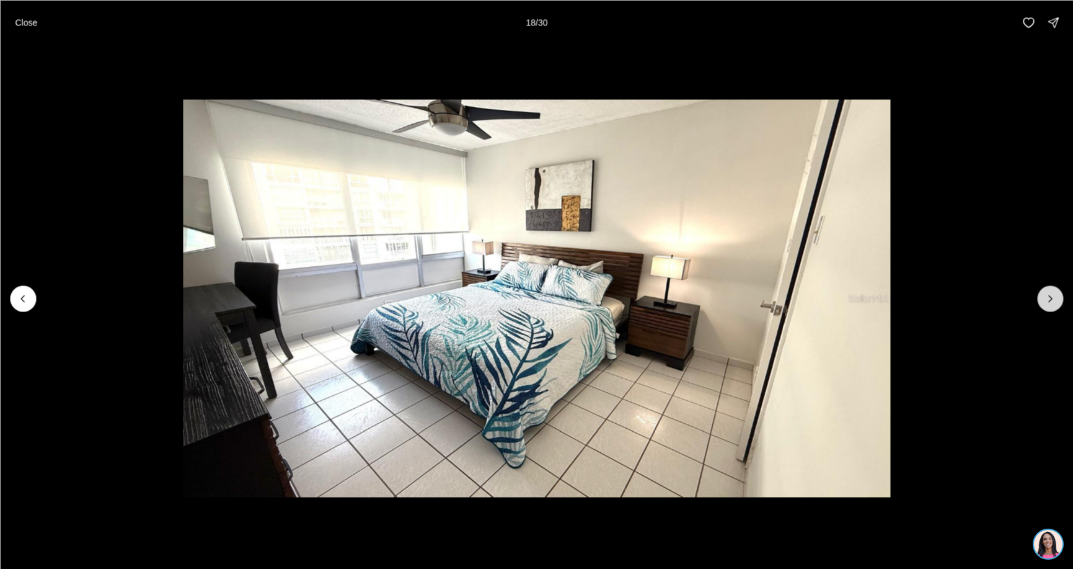
click at [1045, 296] on icon "Next slide" at bounding box center [1050, 298] width 12 height 12
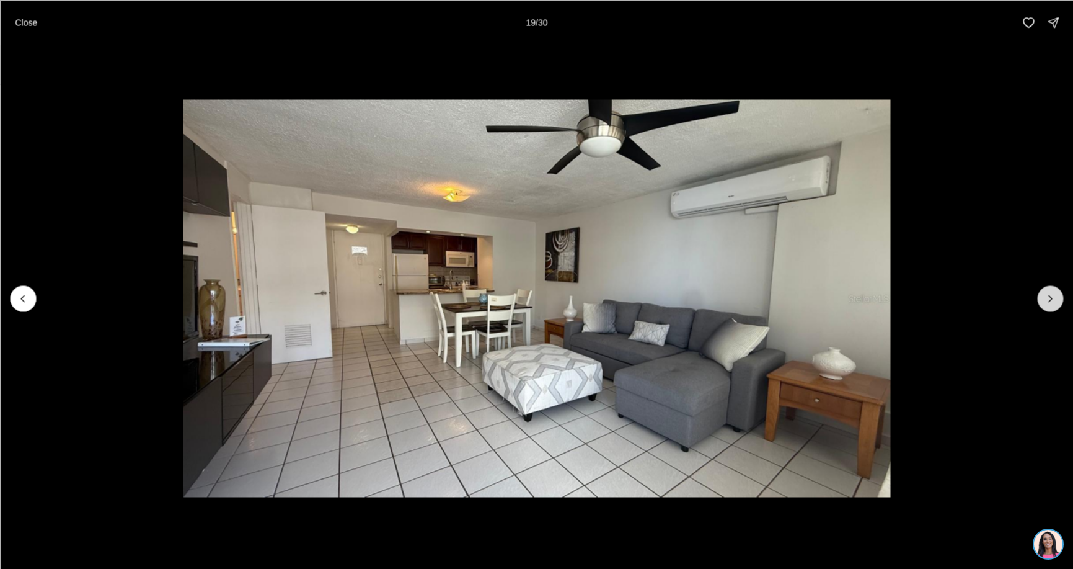
click at [1045, 296] on icon "Next slide" at bounding box center [1050, 298] width 12 height 12
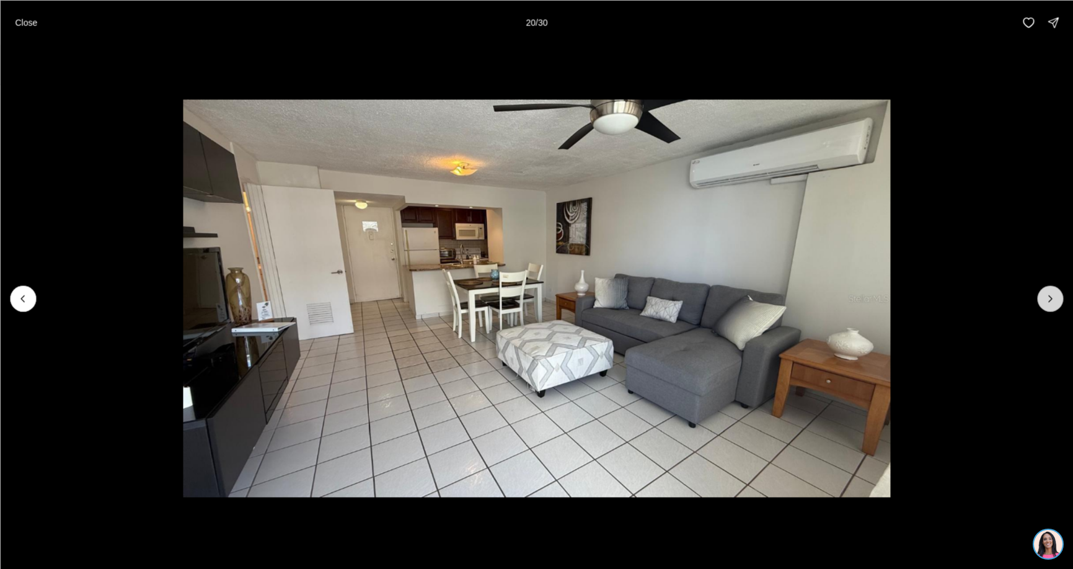
click at [1045, 296] on icon "Next slide" at bounding box center [1050, 298] width 12 height 12
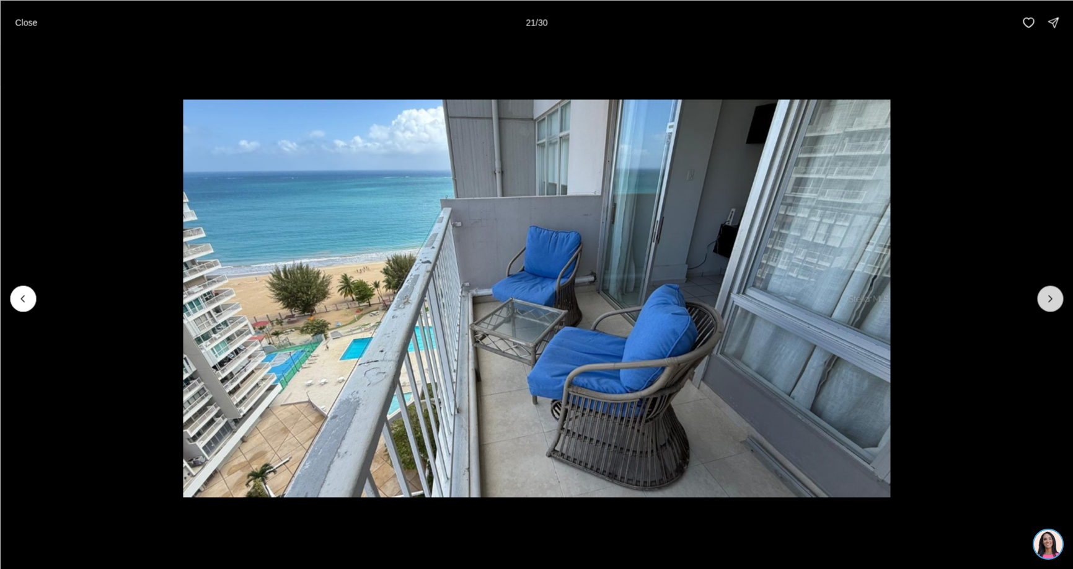
click at [1045, 296] on icon "Next slide" at bounding box center [1050, 298] width 12 height 12
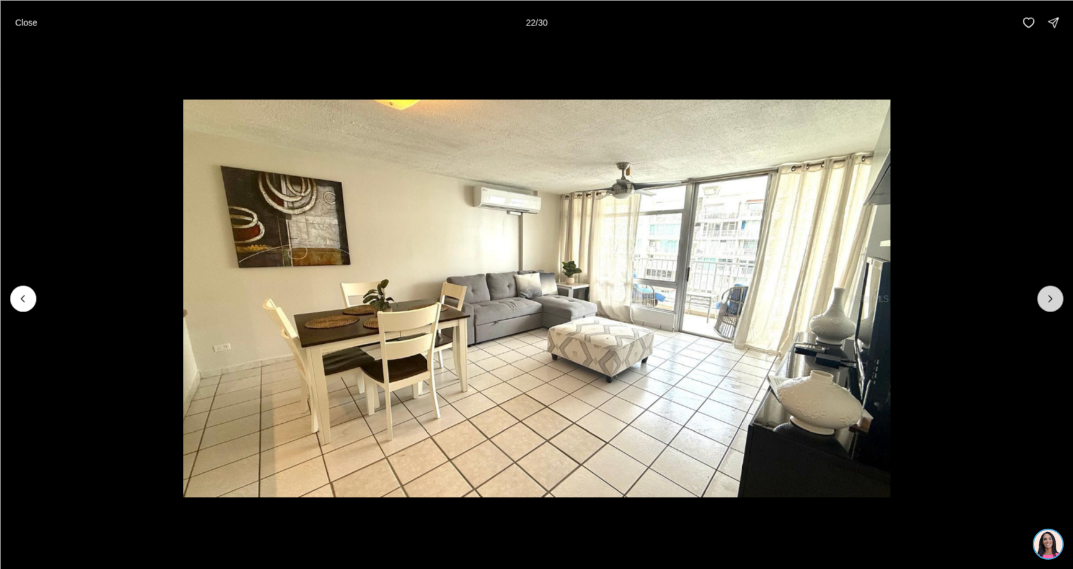
click at [1042, 290] on button "Next slide" at bounding box center [1050, 298] width 26 height 26
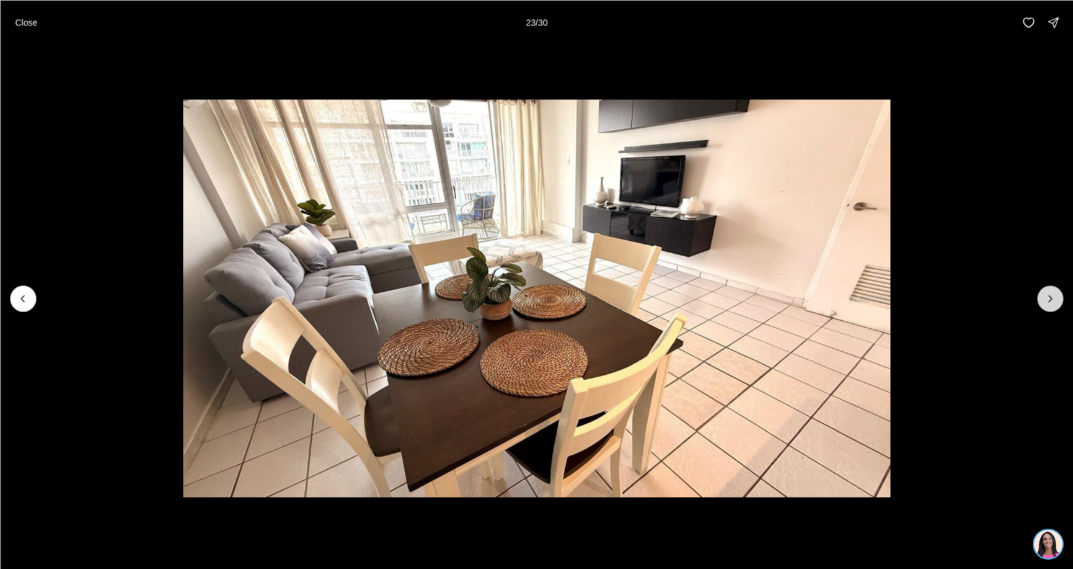
click at [1044, 301] on icon "Next slide" at bounding box center [1050, 298] width 12 height 12
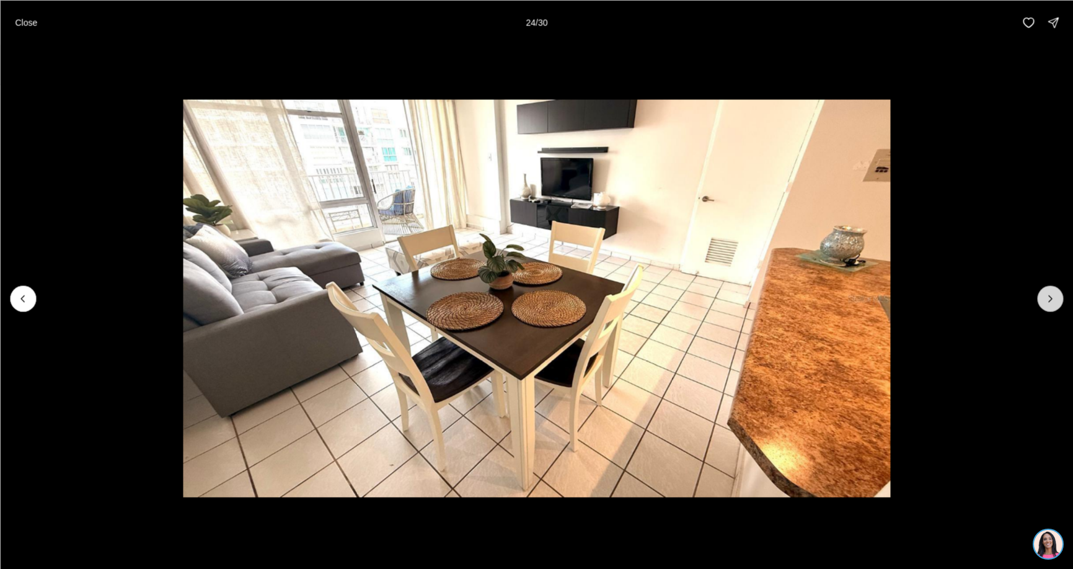
click at [1044, 302] on icon "Next slide" at bounding box center [1050, 298] width 12 height 12
